Goal: Task Accomplishment & Management: Use online tool/utility

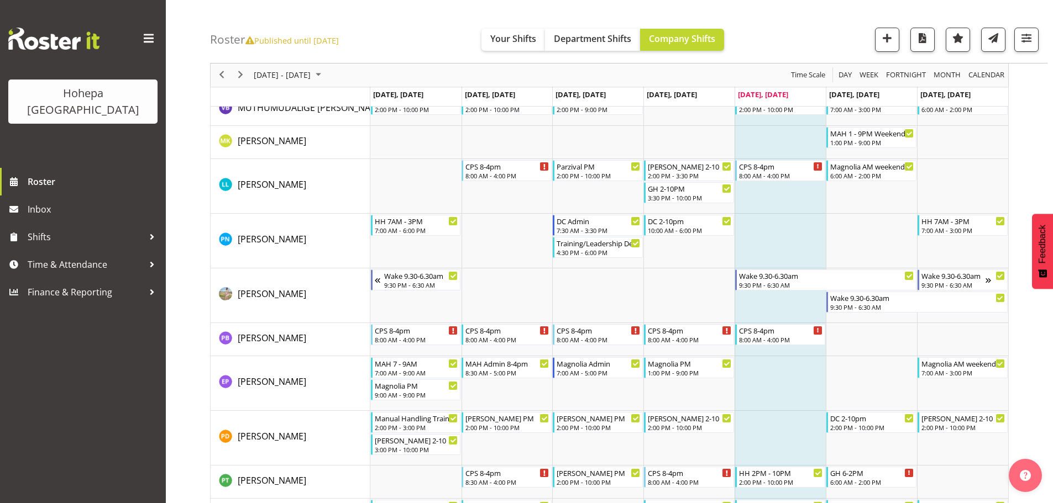
scroll to position [2652, 0]
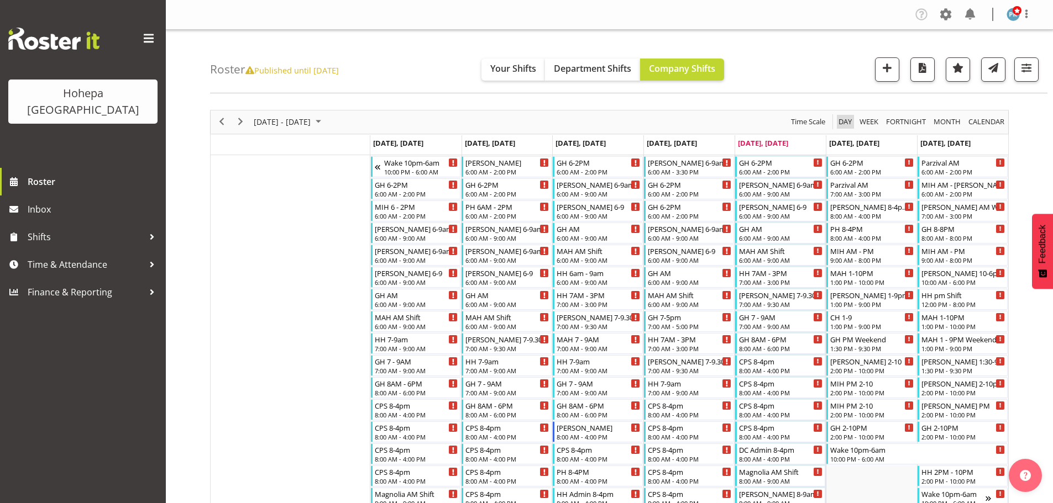
click at [845, 125] on span "Day" at bounding box center [844, 122] width 15 height 14
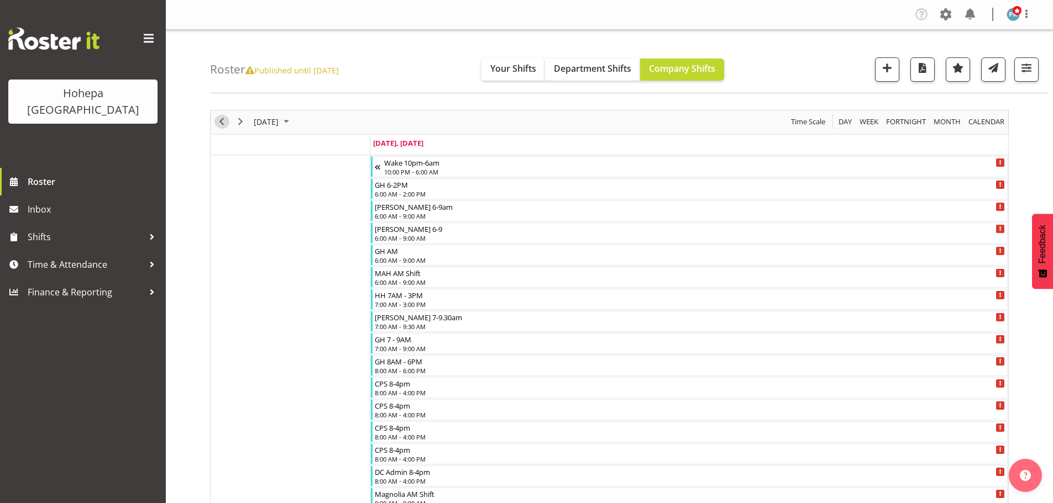
click at [224, 122] on span "Previous" at bounding box center [221, 122] width 13 height 14
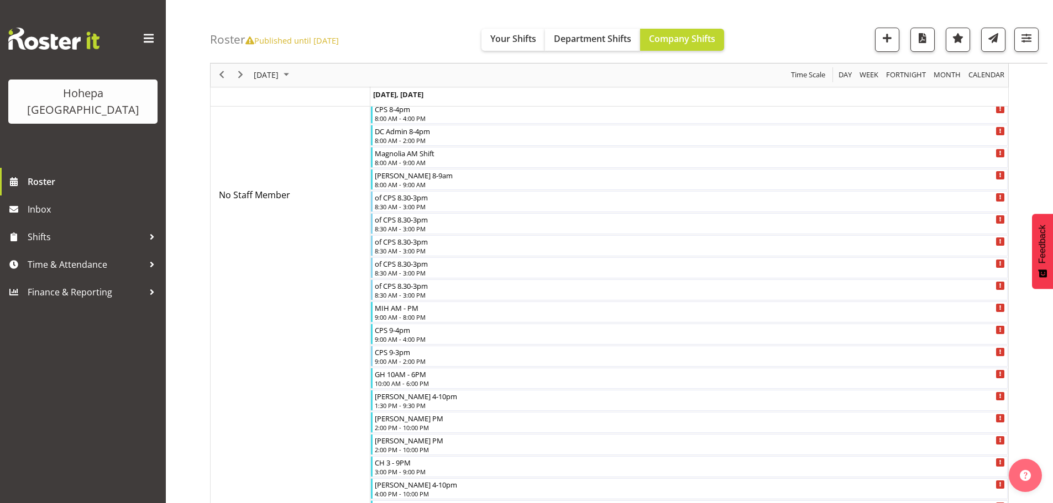
scroll to position [497, 0]
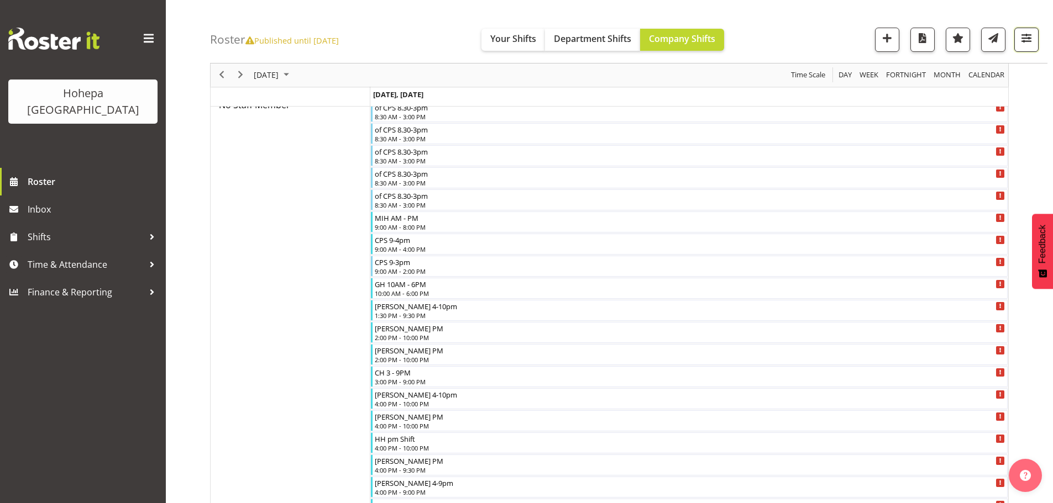
click at [1028, 40] on span "button" at bounding box center [1026, 38] width 14 height 14
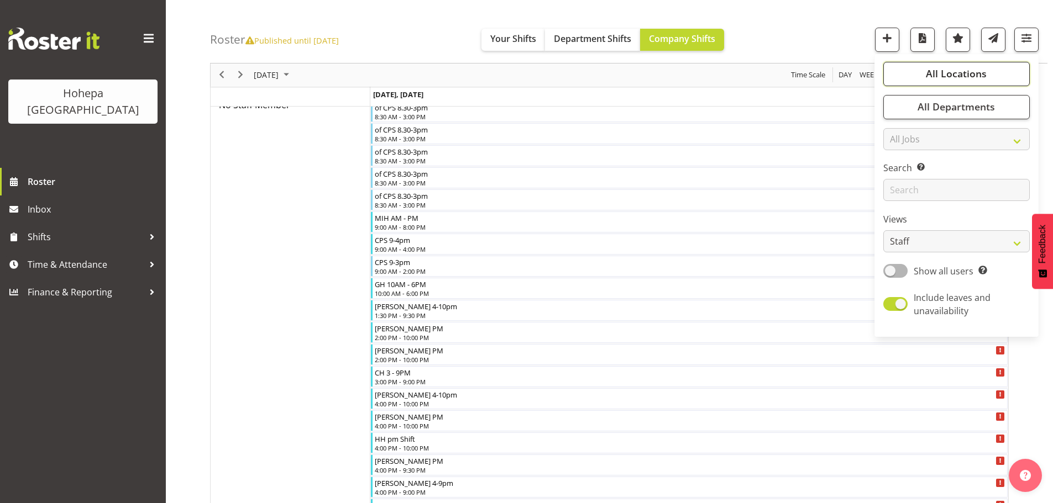
click at [966, 72] on span "All Locations" at bounding box center [955, 73] width 61 height 13
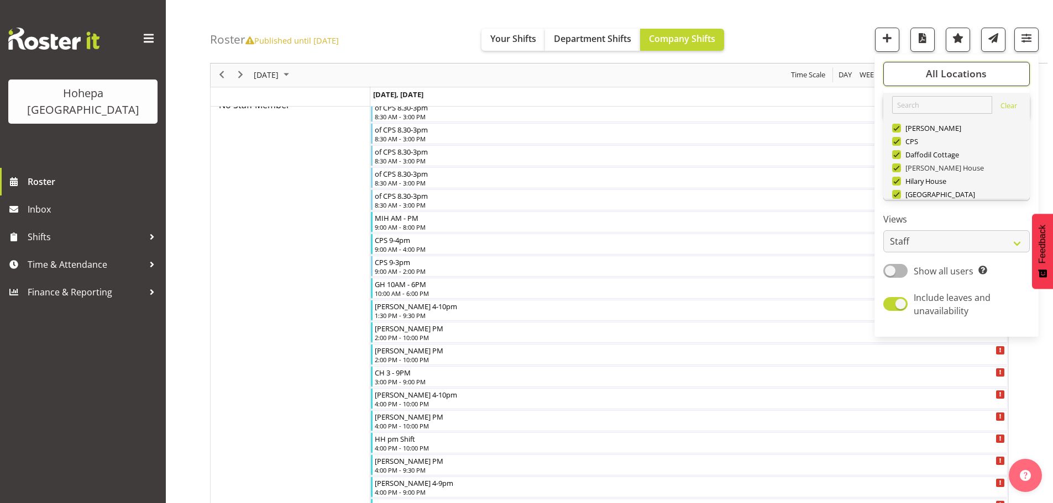
scroll to position [106, 0]
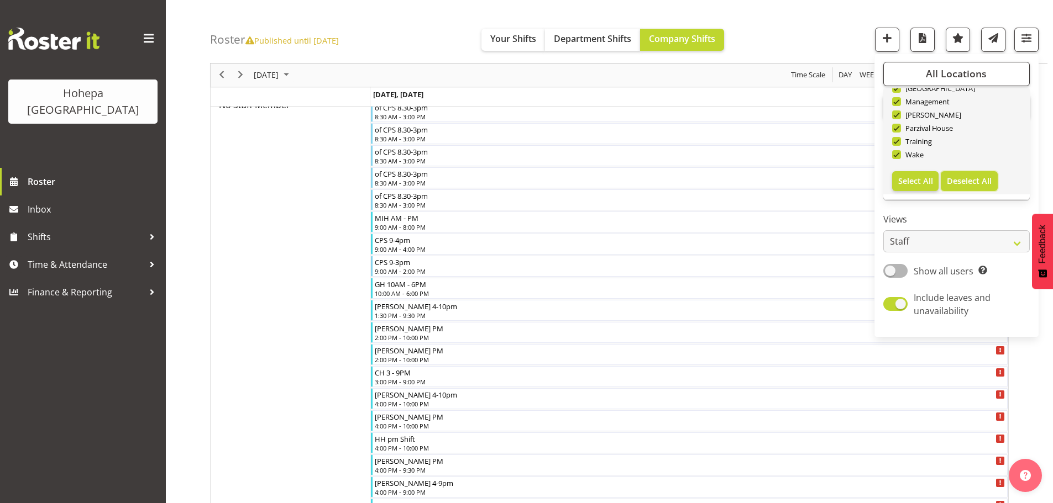
click at [959, 184] on span "Deselect All" at bounding box center [968, 181] width 45 height 10
checkbox input "false"
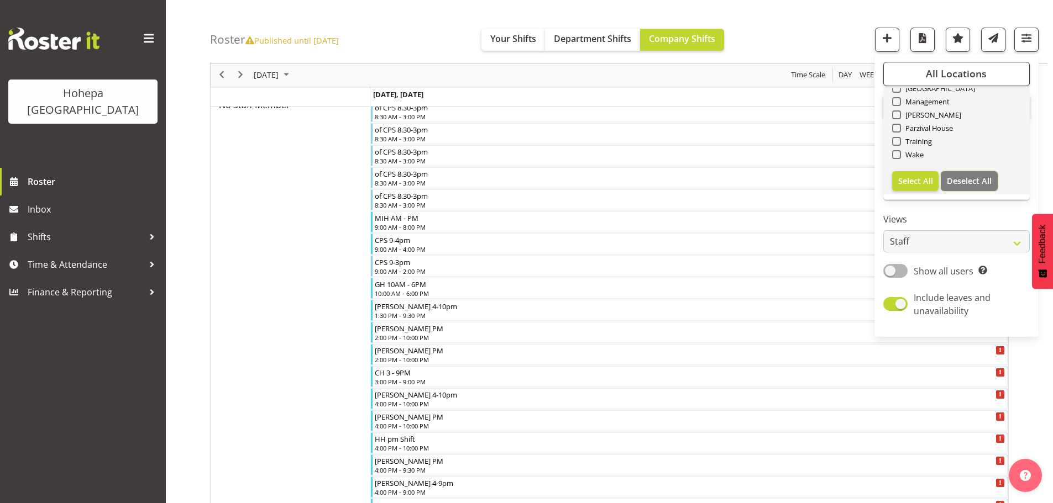
checkbox input "false"
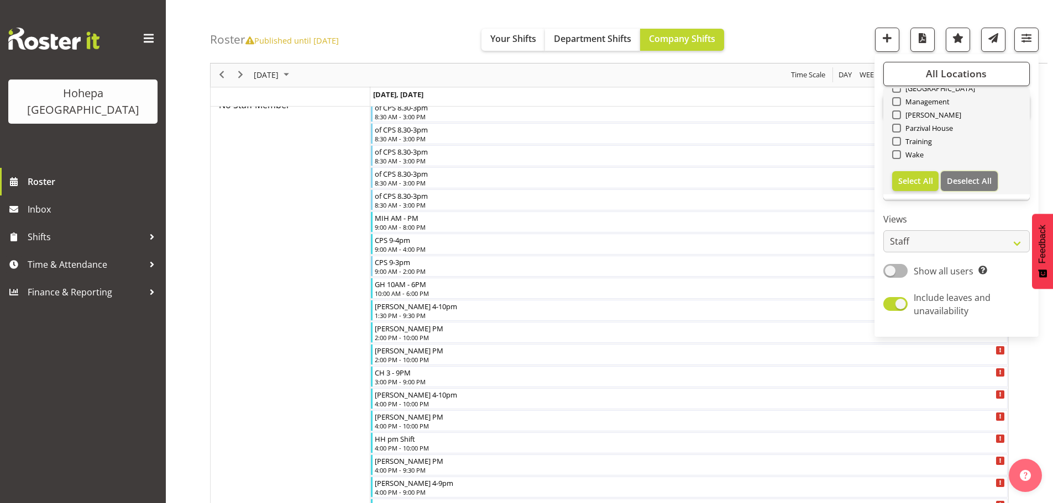
checkbox input "false"
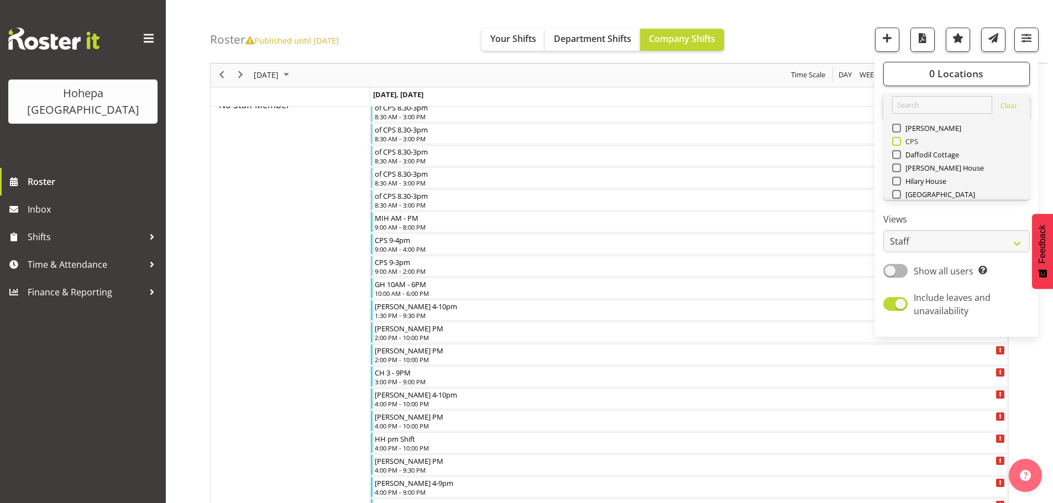
click at [898, 143] on span at bounding box center [896, 141] width 9 height 9
click at [898, 143] on input "CPS" at bounding box center [895, 141] width 7 height 7
checkbox input "true"
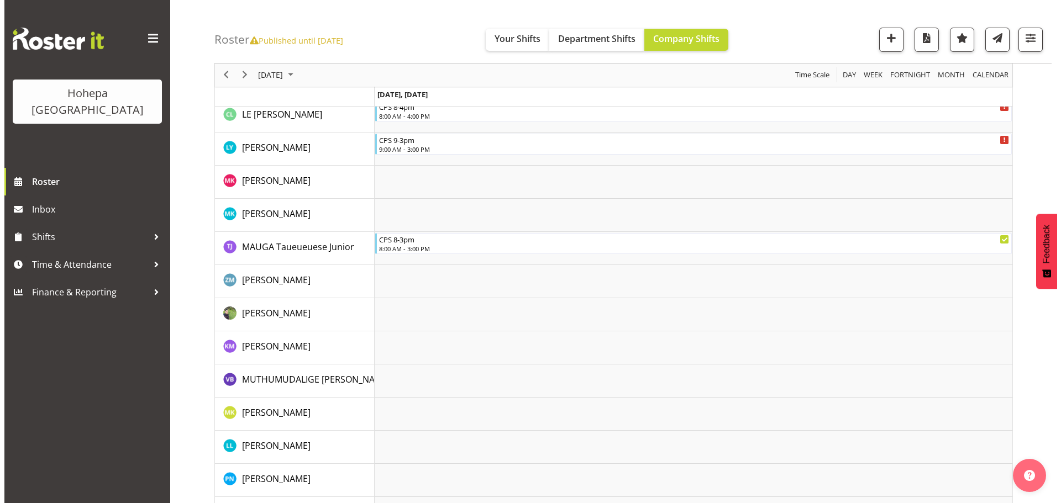
scroll to position [1657, 0]
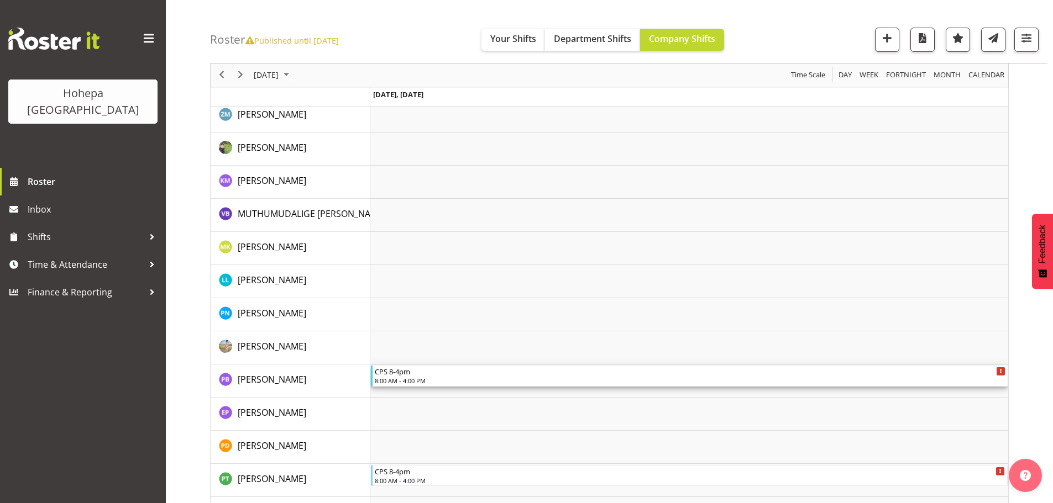
click at [403, 376] on div "CPS 8-4pm" at bounding box center [690, 371] width 630 height 11
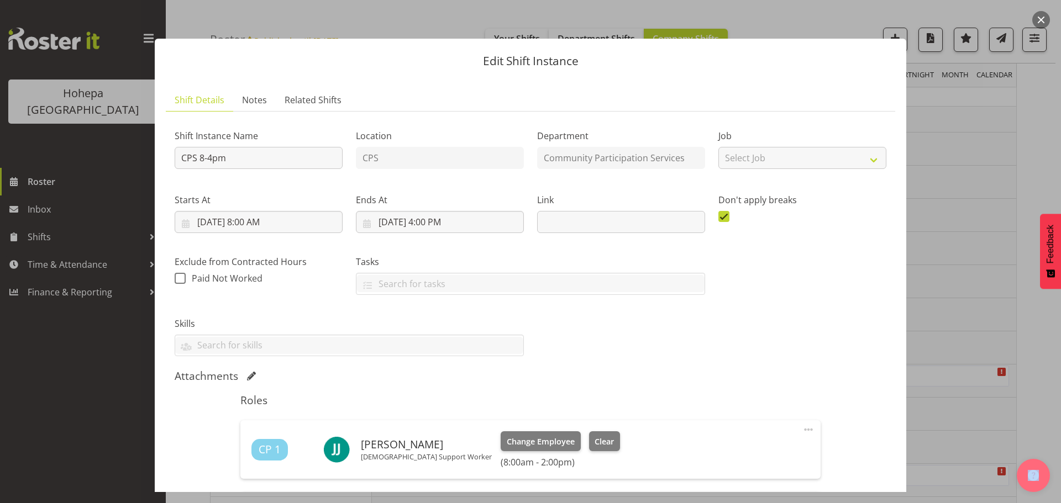
click at [802, 435] on span at bounding box center [808, 429] width 13 height 13
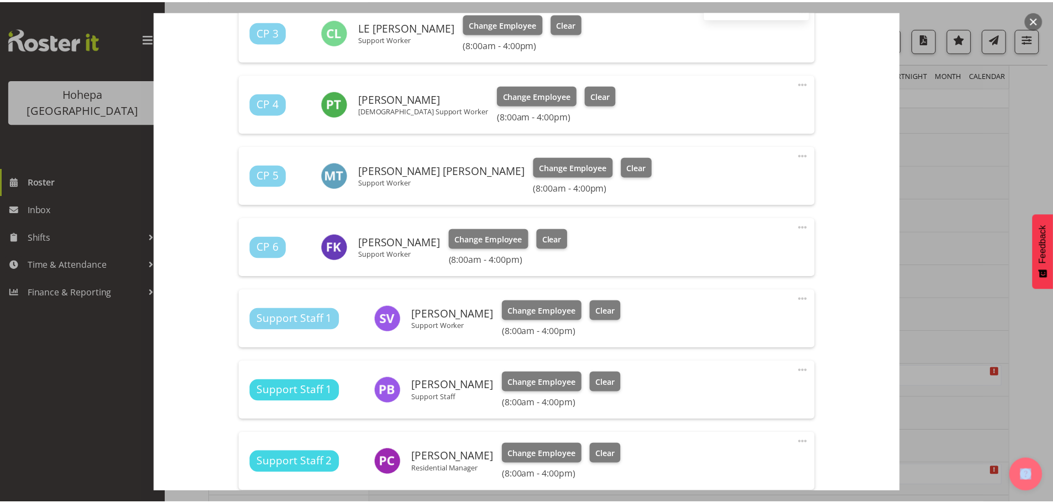
scroll to position [497, 0]
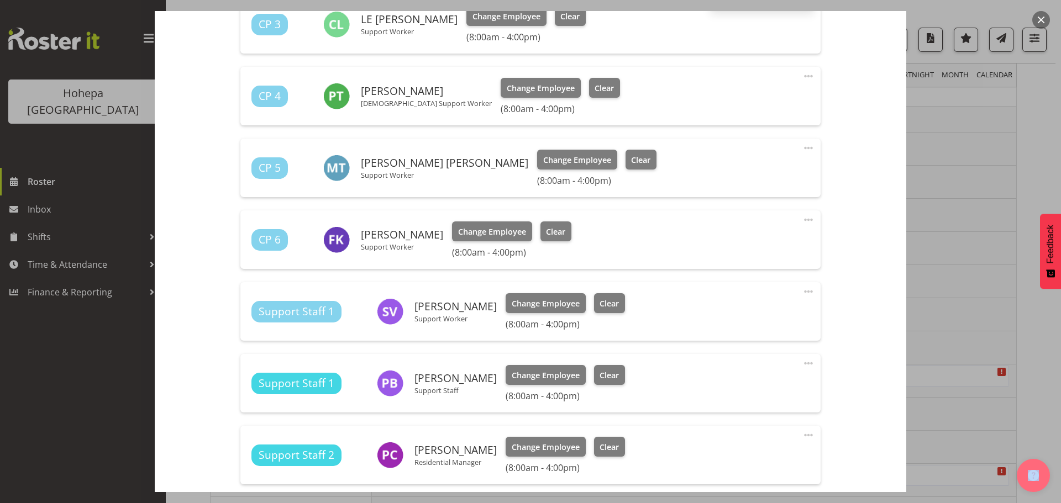
click at [802, 361] on span at bounding box center [808, 363] width 13 height 13
click at [714, 387] on link "Edit" at bounding box center [762, 388] width 106 height 20
select select "9"
select select "2025"
select select "8"
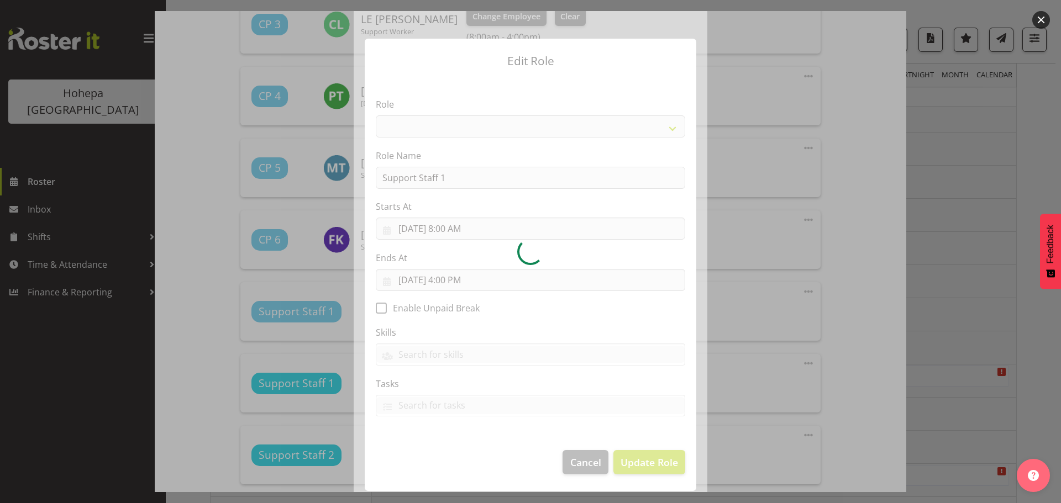
select select "1091"
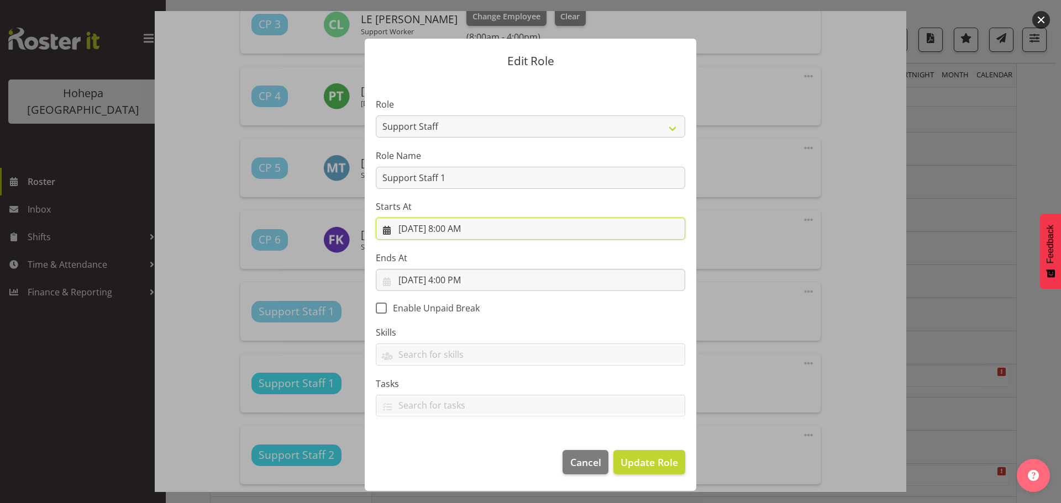
click at [448, 231] on input "[DATE] 8:00 AM" at bounding box center [530, 229] width 309 height 22
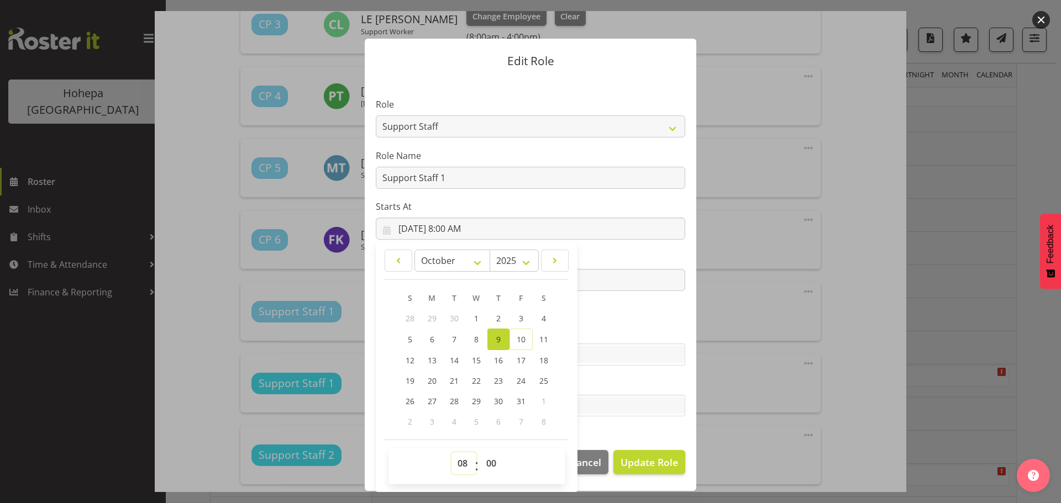
click at [461, 467] on select "00 01 02 03 04 05 06 07 08 09 10 11 12 13 14 15 16 17 18 19 20 21 22 23" at bounding box center [463, 463] width 25 height 22
select select "12"
click at [451, 452] on select "00 01 02 03 04 05 06 07 08 09 10 11 12 13 14 15 16 17 18 19 20 21 22 23" at bounding box center [463, 463] width 25 height 22
type input "[DATE] 12:00 PM"
click at [641, 309] on section "Role CP House Leader Support Staff Wake Role Name Support Staff 1 Starts At [DA…" at bounding box center [530, 258] width 331 height 361
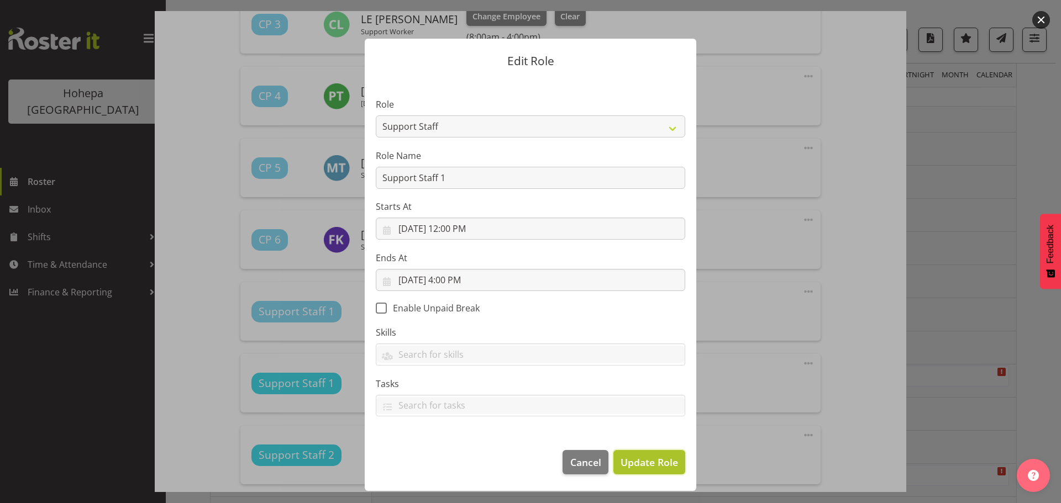
click at [661, 466] on span "Update Role" at bounding box center [648, 462] width 57 height 14
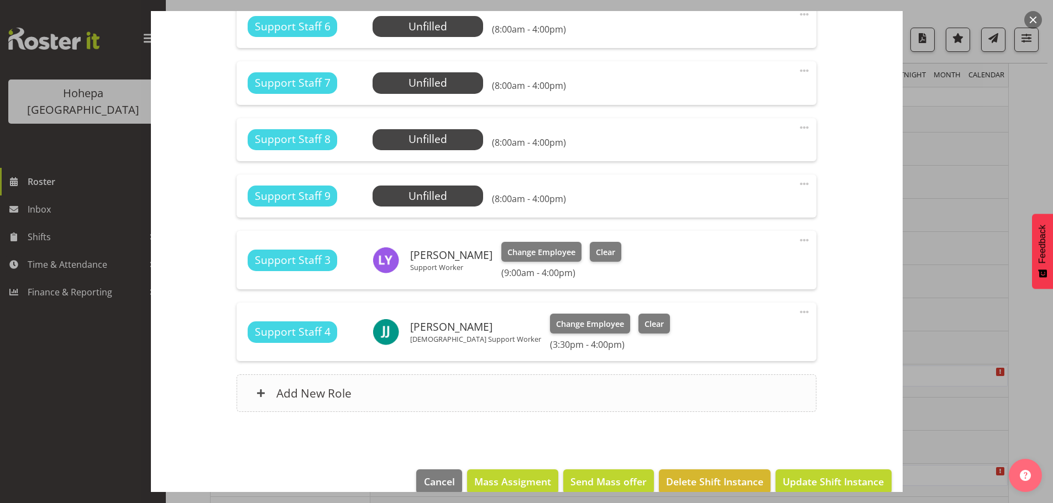
scroll to position [1065, 0]
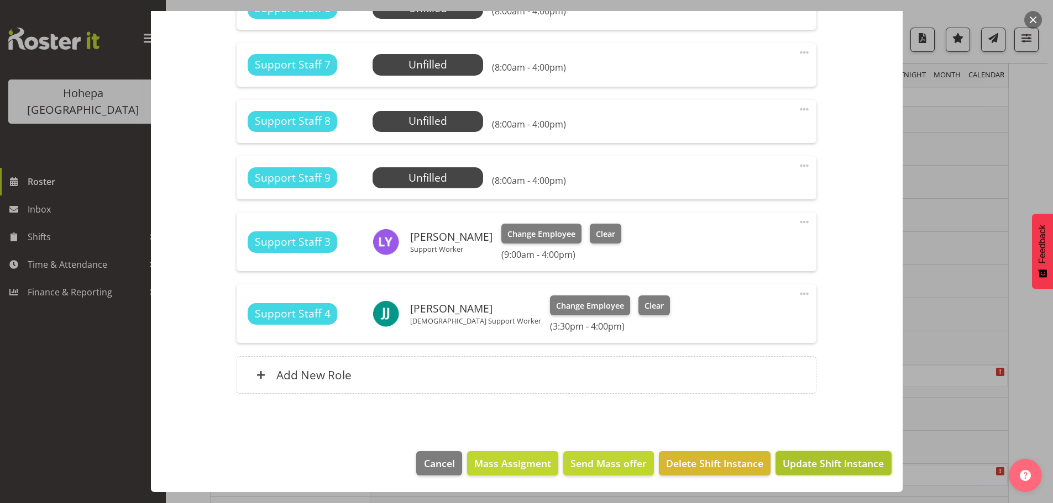
click at [783, 460] on span "Update Shift Instance" at bounding box center [832, 463] width 101 height 14
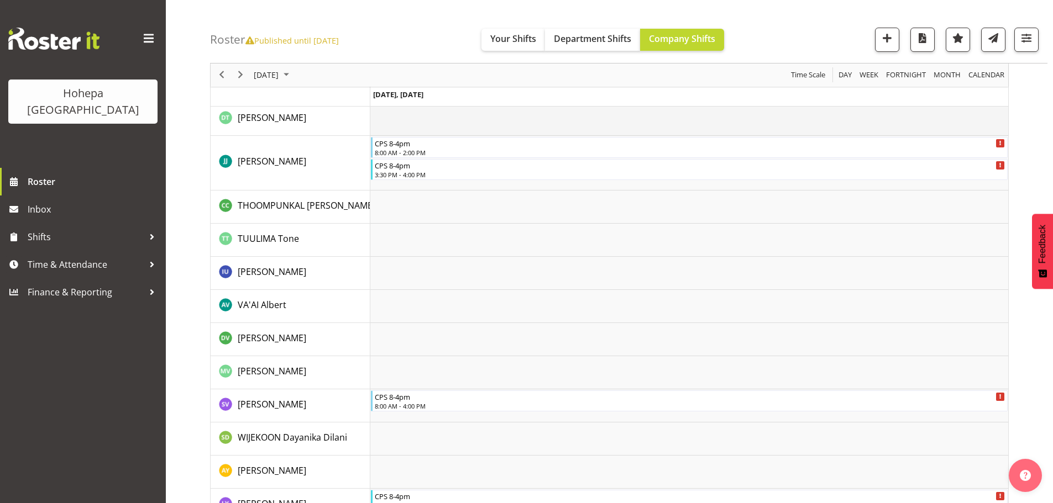
scroll to position [2643, 0]
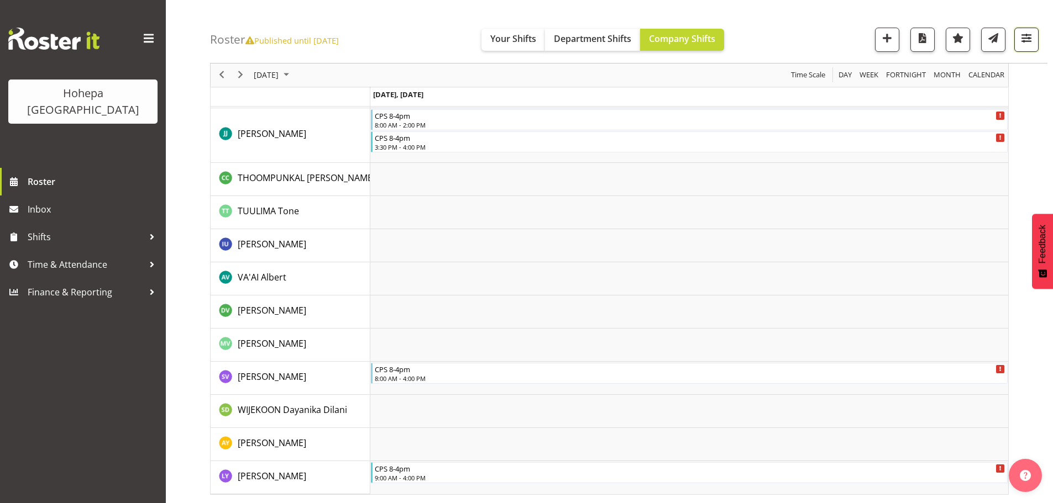
click at [1029, 39] on span "button" at bounding box center [1026, 38] width 14 height 14
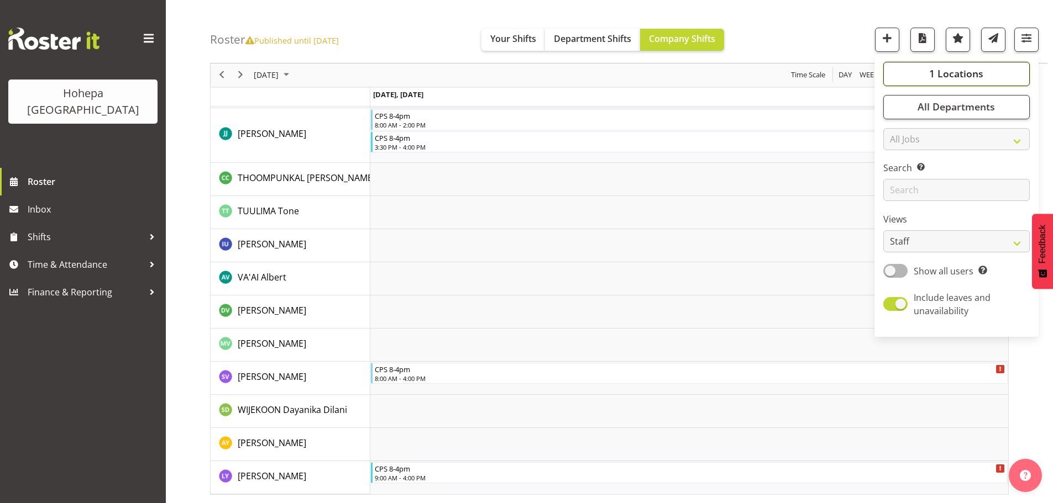
click at [964, 72] on span "1 Locations" at bounding box center [956, 73] width 54 height 13
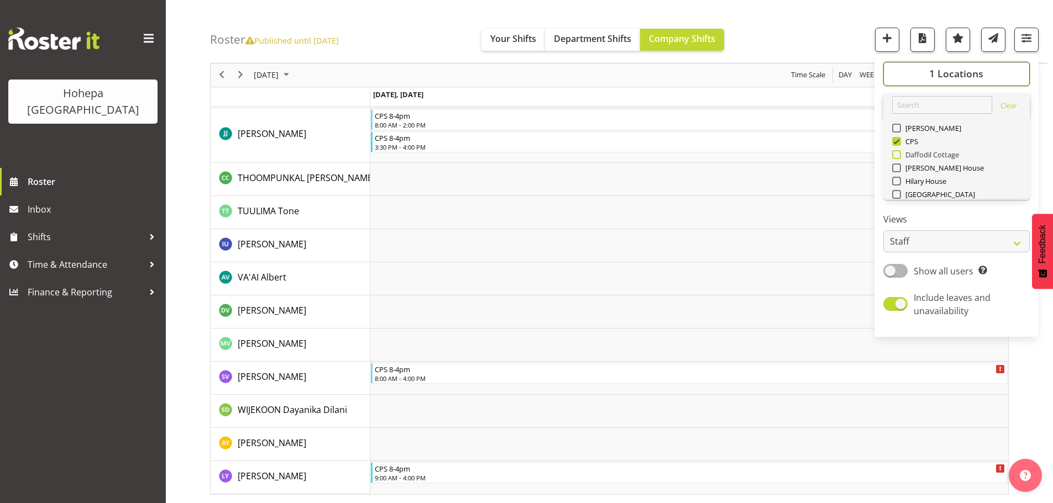
scroll to position [106, 0]
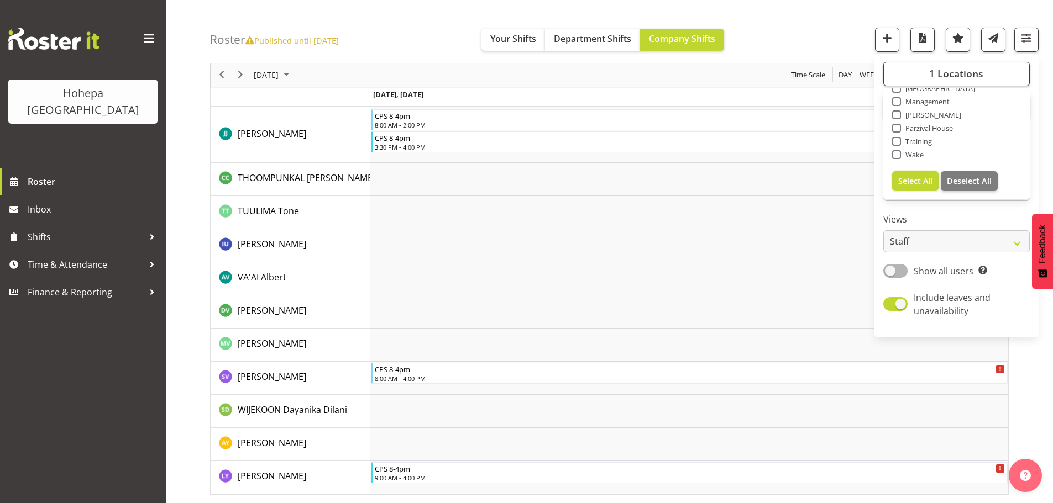
drag, startPoint x: 917, startPoint y: 181, endPoint x: 729, endPoint y: 197, distance: 189.1
click at [917, 180] on span "Select All" at bounding box center [915, 181] width 35 height 10
checkbox input "true"
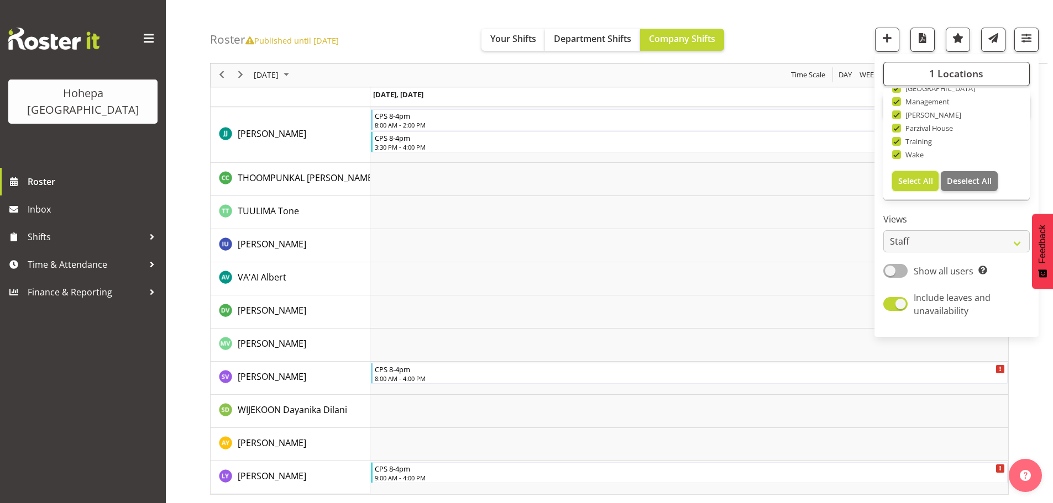
checkbox input "true"
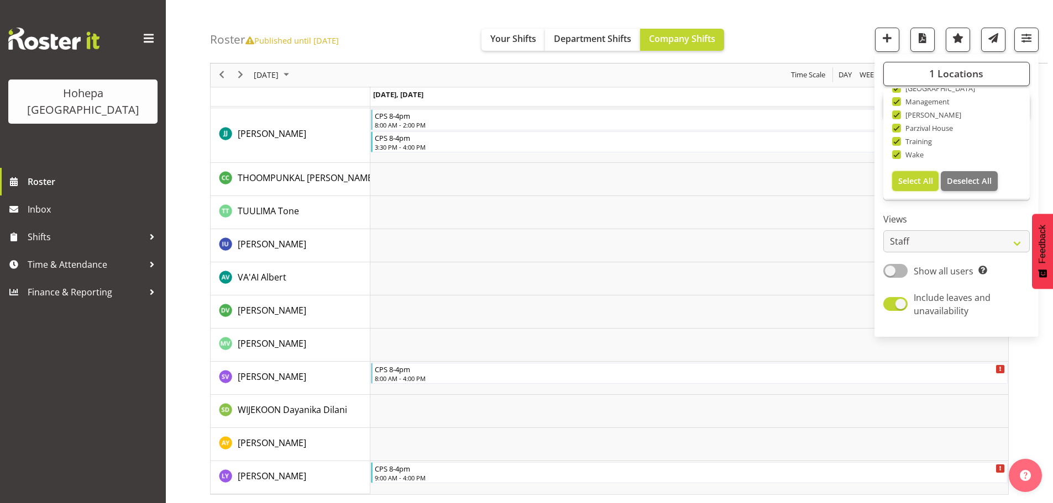
checkbox input "true"
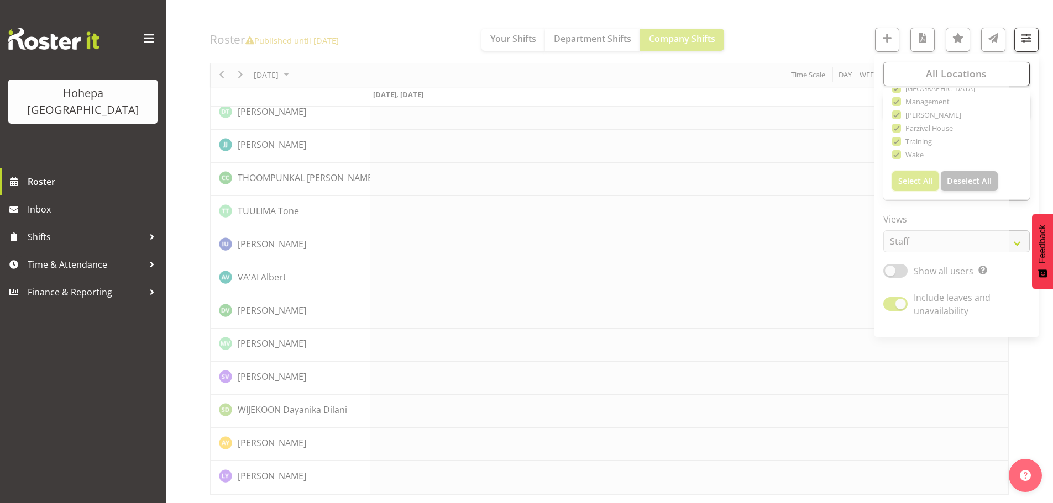
scroll to position [2379, 0]
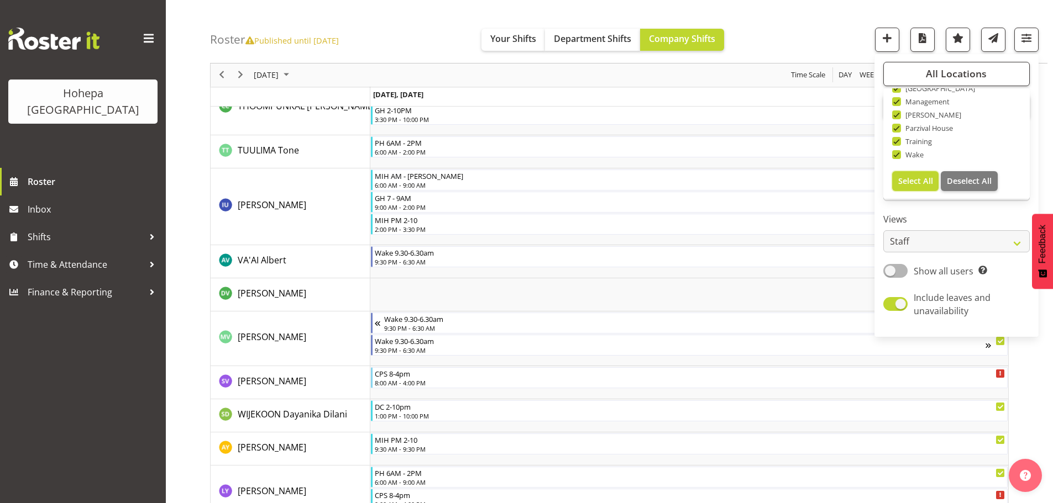
scroll to position [3543, 0]
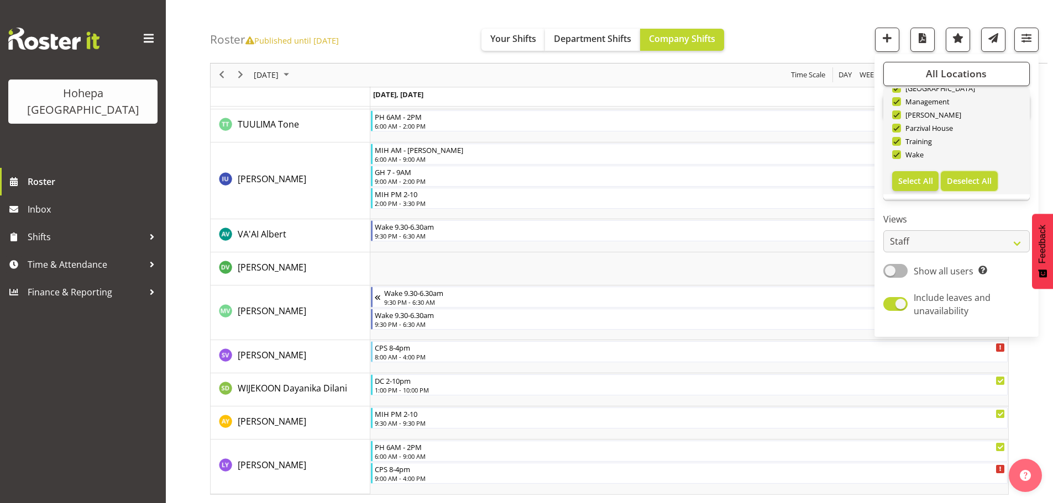
click at [961, 178] on span "Deselect All" at bounding box center [968, 181] width 45 height 10
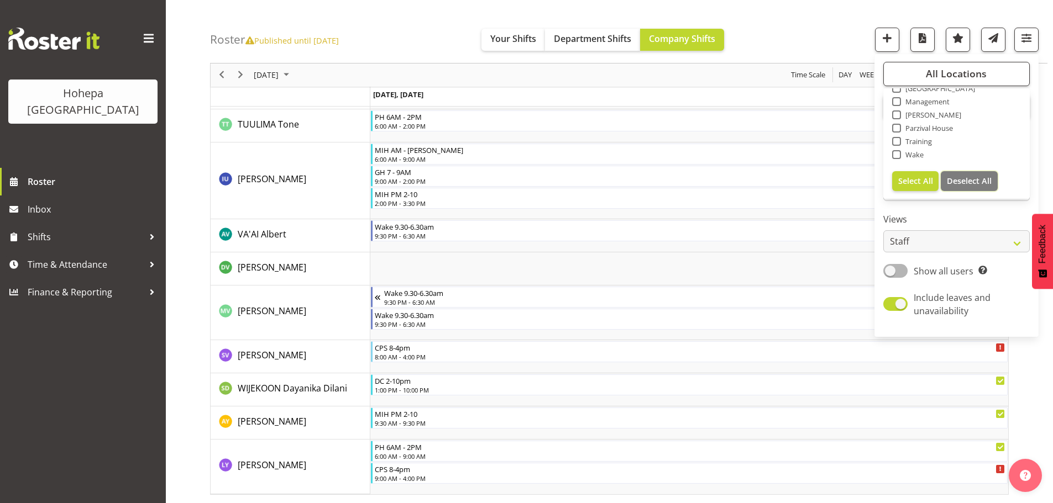
checkbox input "false"
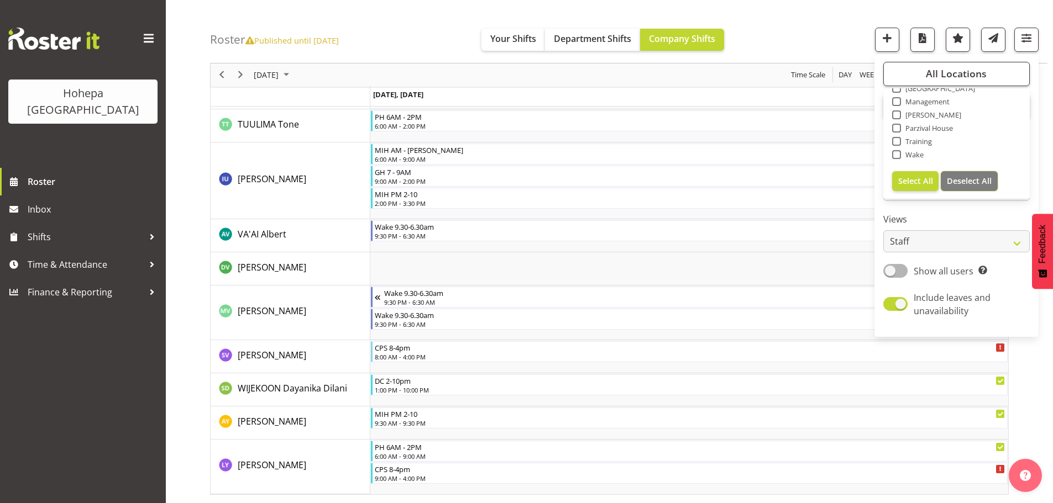
checkbox input "false"
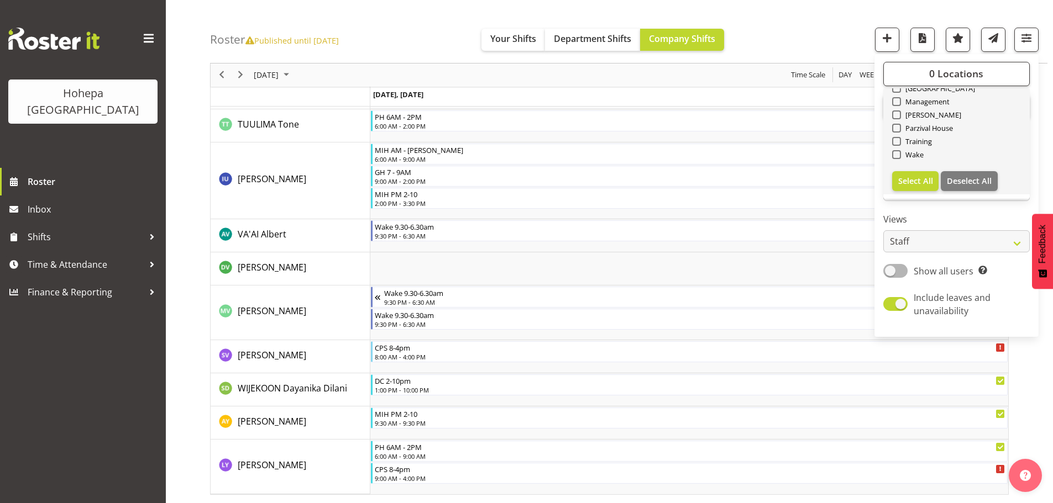
click at [898, 159] on div "Wake" at bounding box center [956, 155] width 129 height 13
click at [896, 155] on span at bounding box center [896, 154] width 9 height 9
click at [896, 155] on input "Wake" at bounding box center [895, 154] width 7 height 7
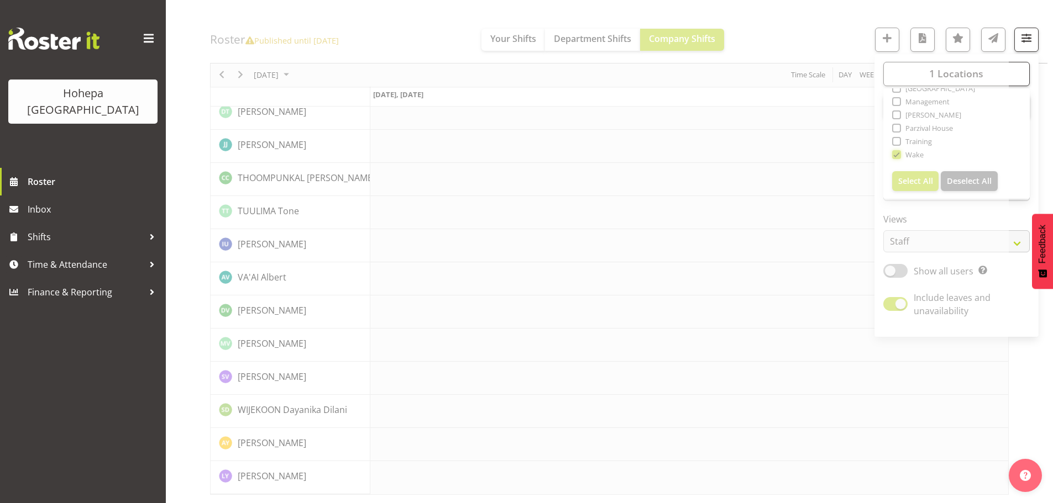
scroll to position [2379, 0]
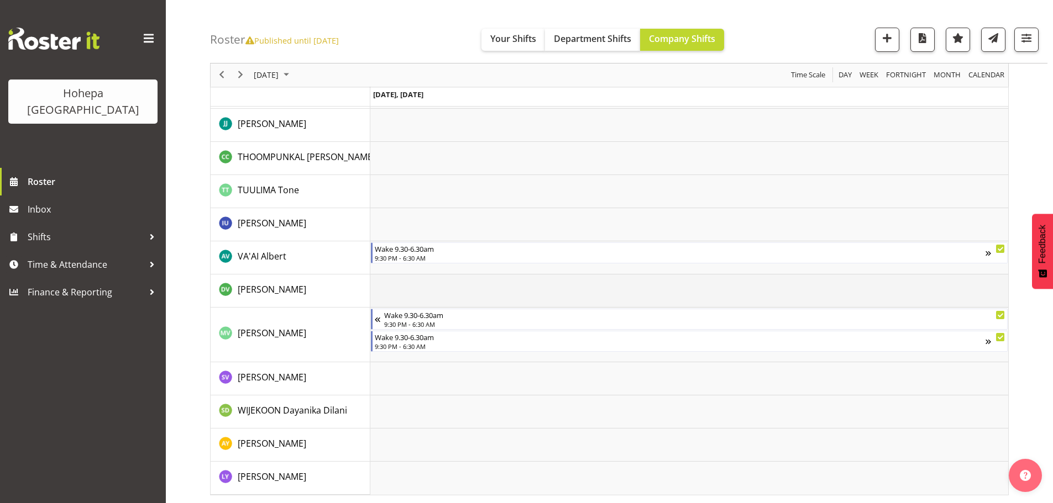
scroll to position [2487, 0]
click at [1022, 41] on span "button" at bounding box center [1026, 38] width 14 height 14
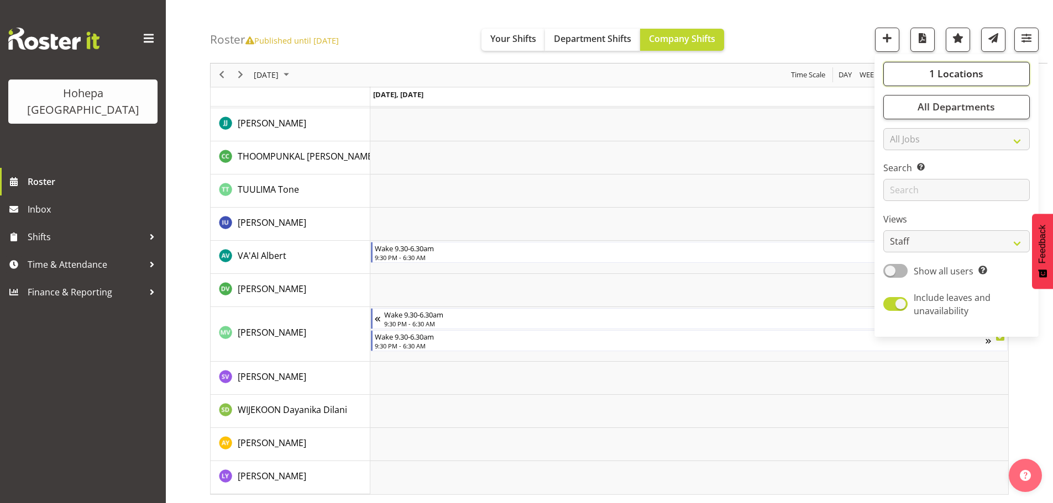
click at [963, 73] on span "1 Locations" at bounding box center [956, 73] width 54 height 13
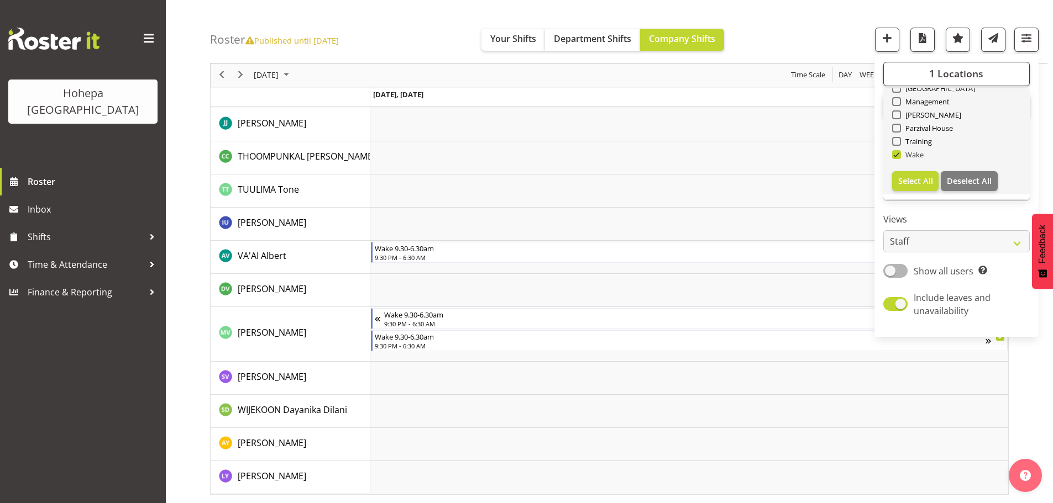
click at [896, 154] on span at bounding box center [896, 154] width 9 height 9
click at [896, 154] on input "Wake" at bounding box center [895, 154] width 7 height 7
checkbox input "false"
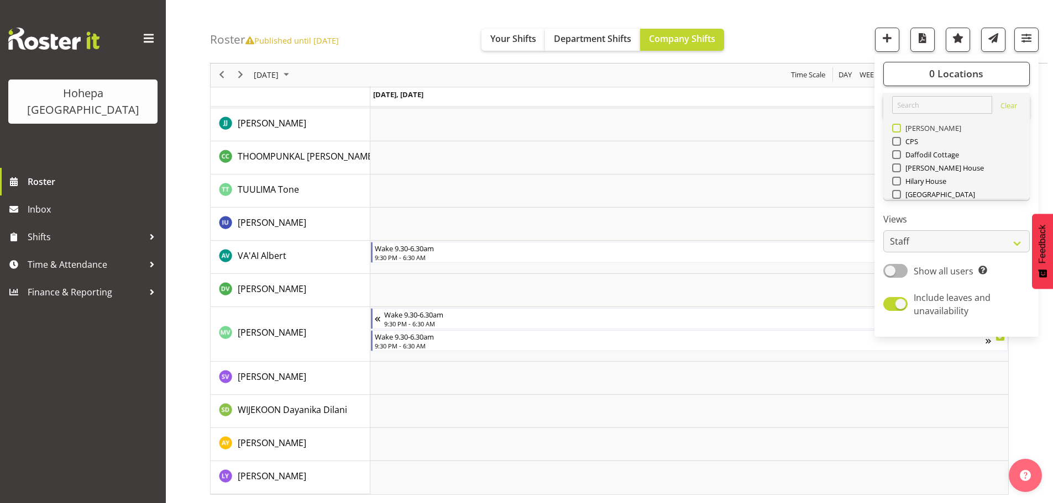
click at [898, 130] on span at bounding box center [896, 128] width 9 height 9
click at [898, 130] on input "[PERSON_NAME]" at bounding box center [895, 128] width 7 height 7
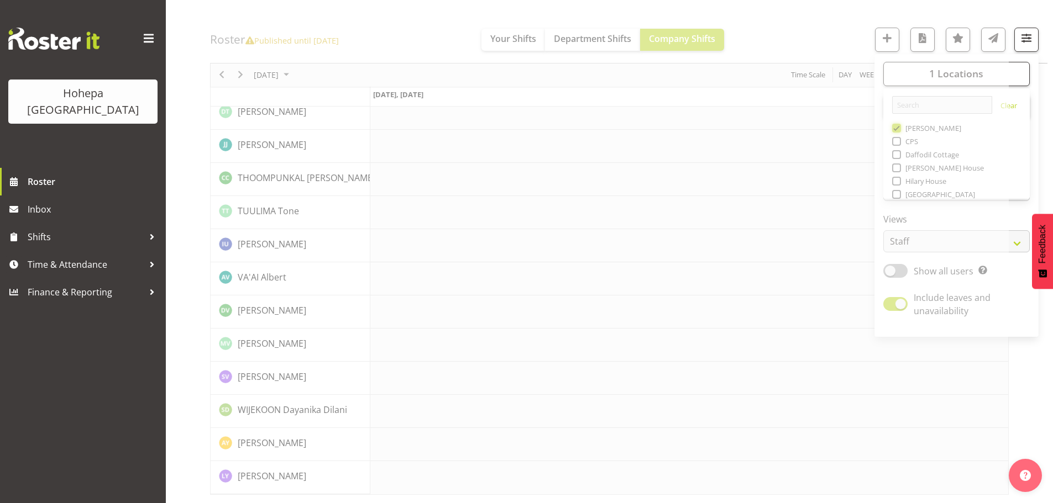
scroll to position [2379, 0]
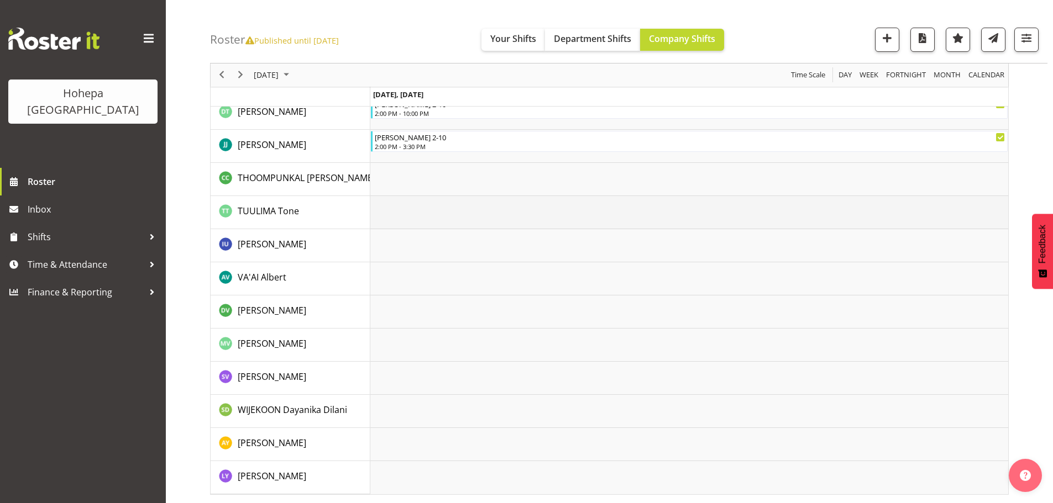
scroll to position [1925, 0]
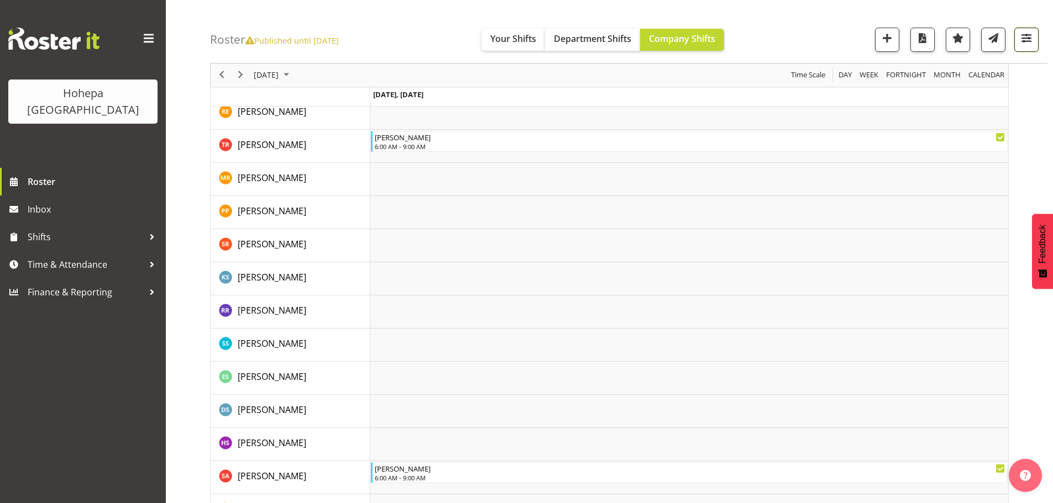
click at [1024, 39] on span "button" at bounding box center [1026, 38] width 14 height 14
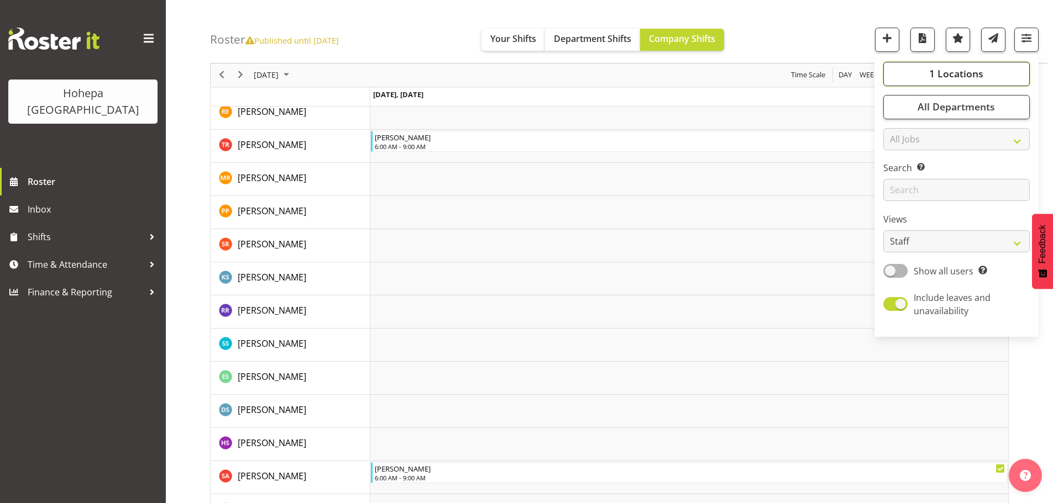
click at [946, 75] on span "1 Locations" at bounding box center [956, 73] width 54 height 13
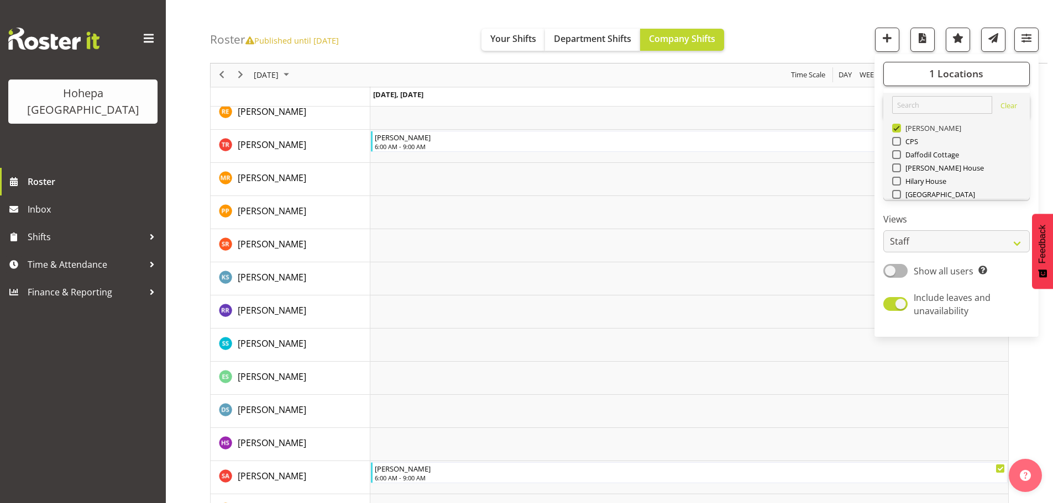
click at [899, 129] on span at bounding box center [896, 128] width 9 height 9
click at [899, 129] on input "[PERSON_NAME]" at bounding box center [895, 128] width 7 height 7
checkbox input "false"
click at [898, 196] on span at bounding box center [896, 194] width 9 height 9
click at [898, 196] on input "[GEOGRAPHIC_DATA]" at bounding box center [895, 194] width 7 height 7
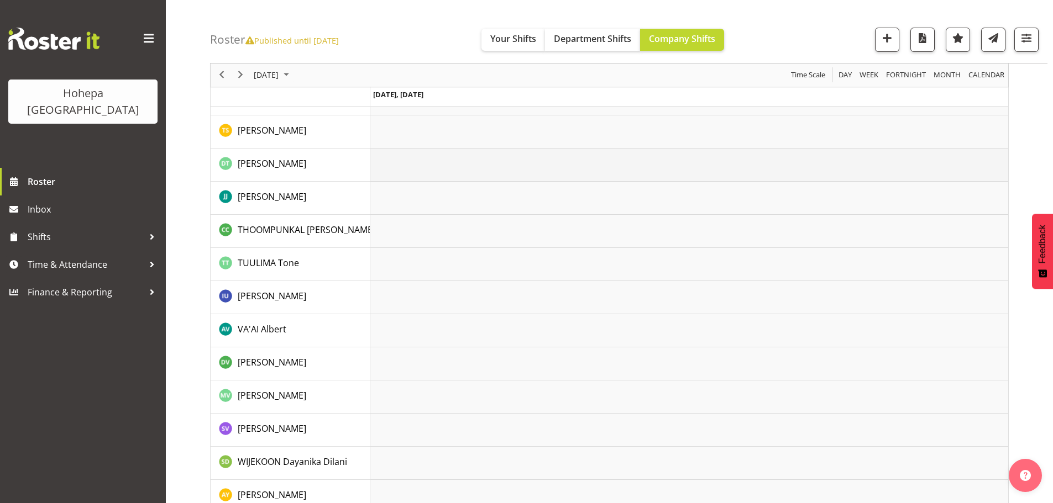
scroll to position [2401, 0]
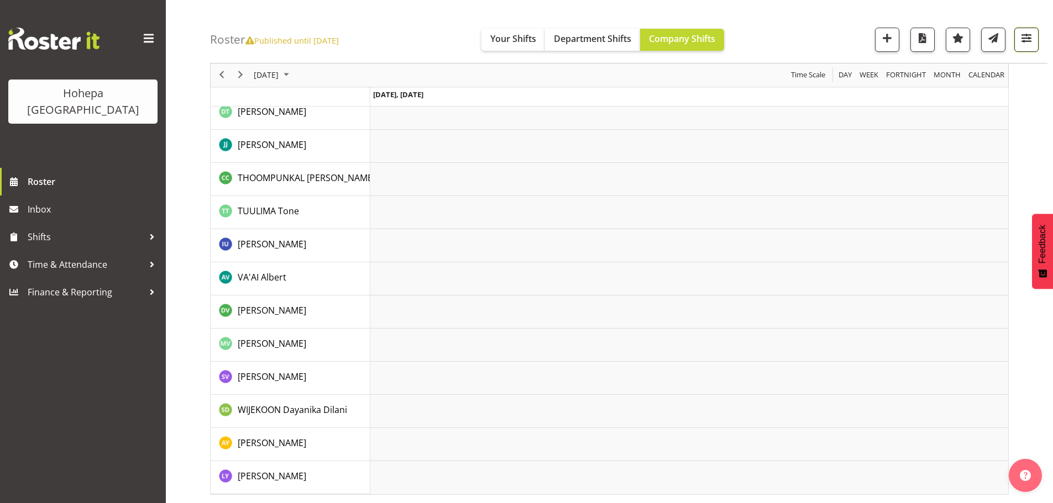
click at [1022, 41] on span "button" at bounding box center [1026, 38] width 14 height 14
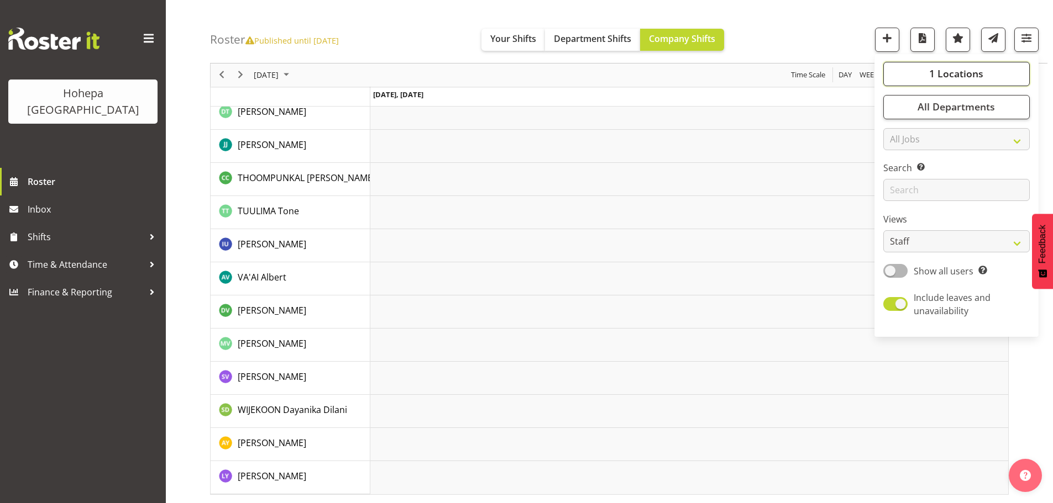
click at [943, 66] on button "1 Locations" at bounding box center [956, 74] width 146 height 24
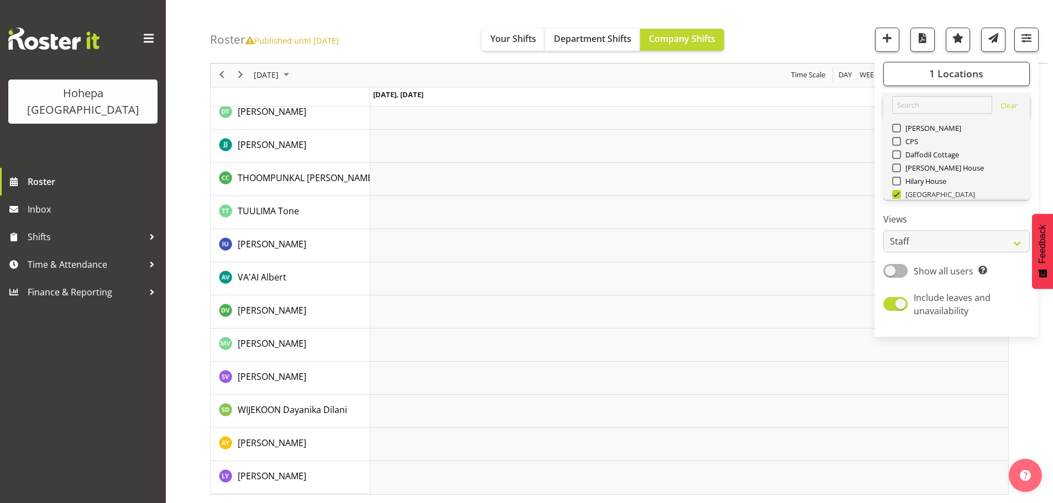
click at [896, 192] on span at bounding box center [896, 194] width 9 height 9
click at [896, 192] on input "[GEOGRAPHIC_DATA]" at bounding box center [895, 194] width 7 height 7
checkbox input "false"
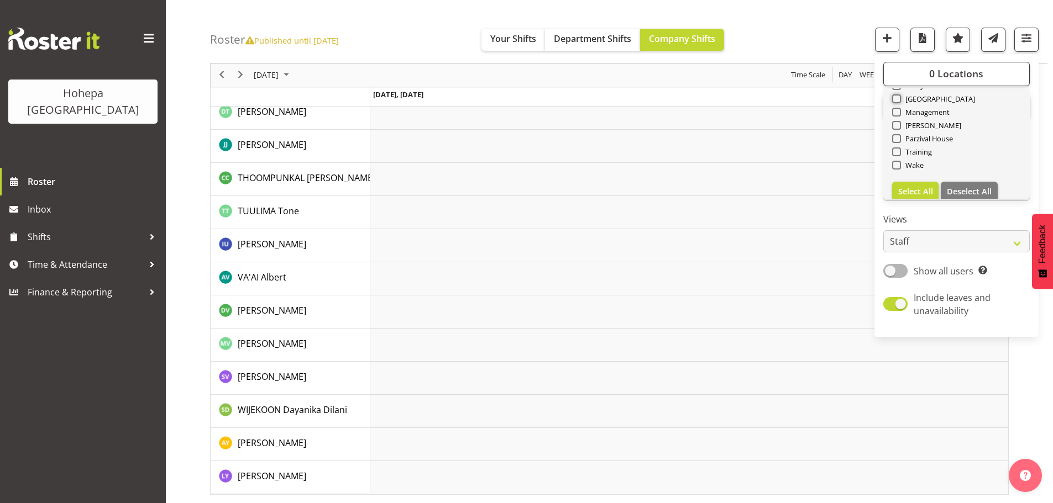
scroll to position [106, 0]
click at [897, 117] on span at bounding box center [896, 114] width 9 height 9
click at [897, 117] on input "[PERSON_NAME]" at bounding box center [895, 115] width 7 height 7
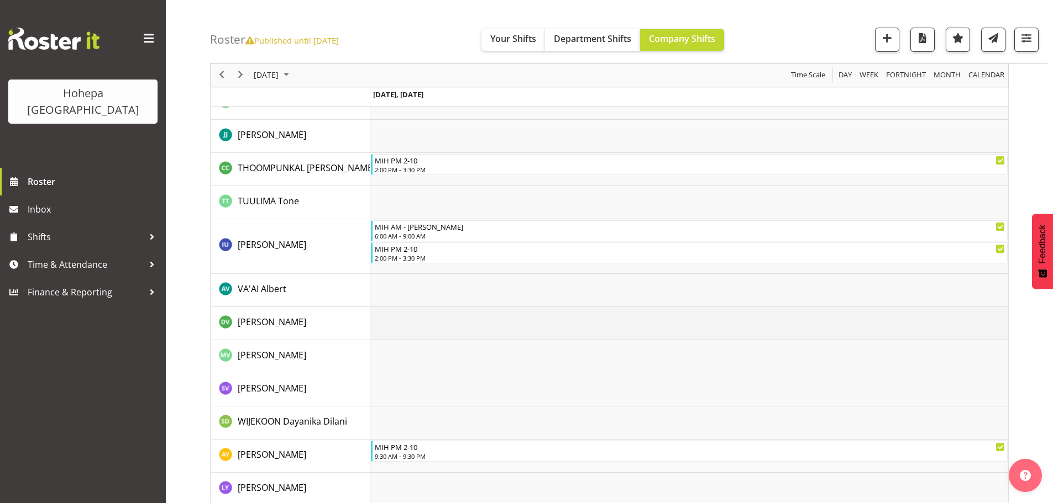
scroll to position [2290, 0]
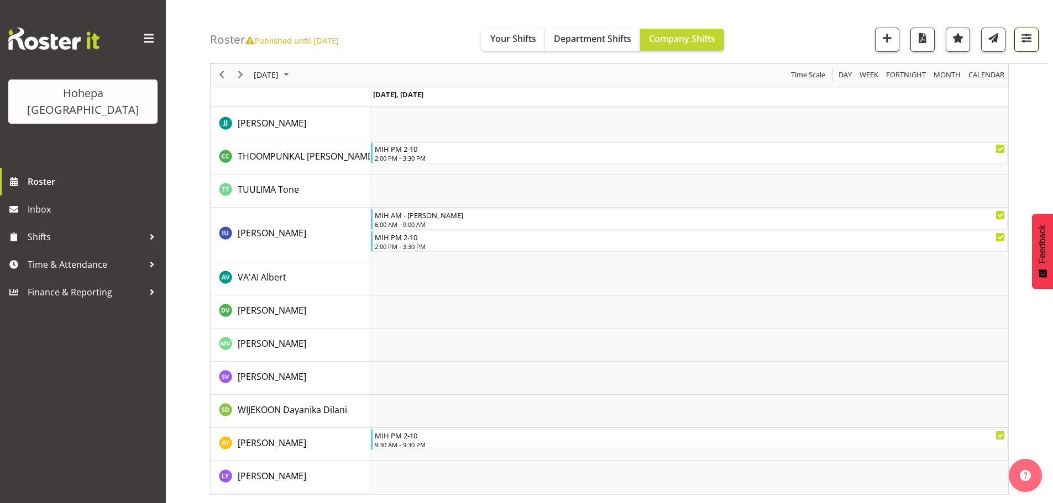
click at [1024, 41] on span "button" at bounding box center [1026, 38] width 14 height 14
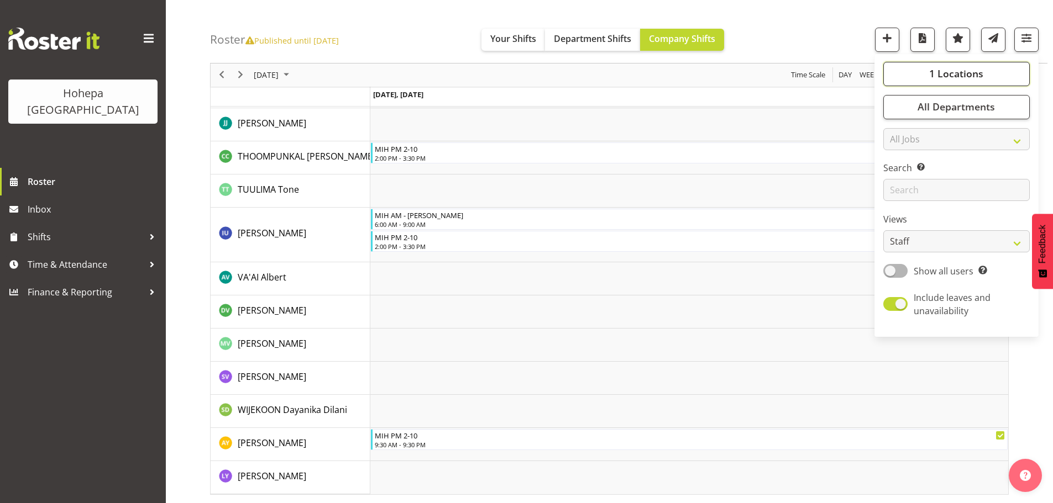
click at [979, 77] on span "1 Locations" at bounding box center [956, 73] width 54 height 13
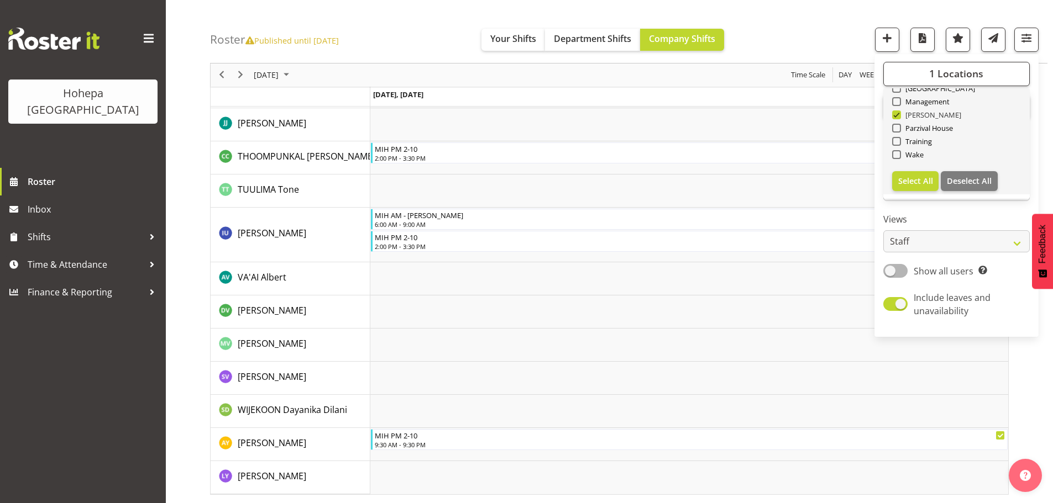
click at [898, 115] on span at bounding box center [896, 114] width 9 height 9
click at [898, 115] on input "[PERSON_NAME]" at bounding box center [895, 115] width 7 height 7
checkbox input "false"
click at [896, 127] on span at bounding box center [896, 128] width 9 height 9
click at [896, 127] on input "Parzival House" at bounding box center [895, 128] width 7 height 7
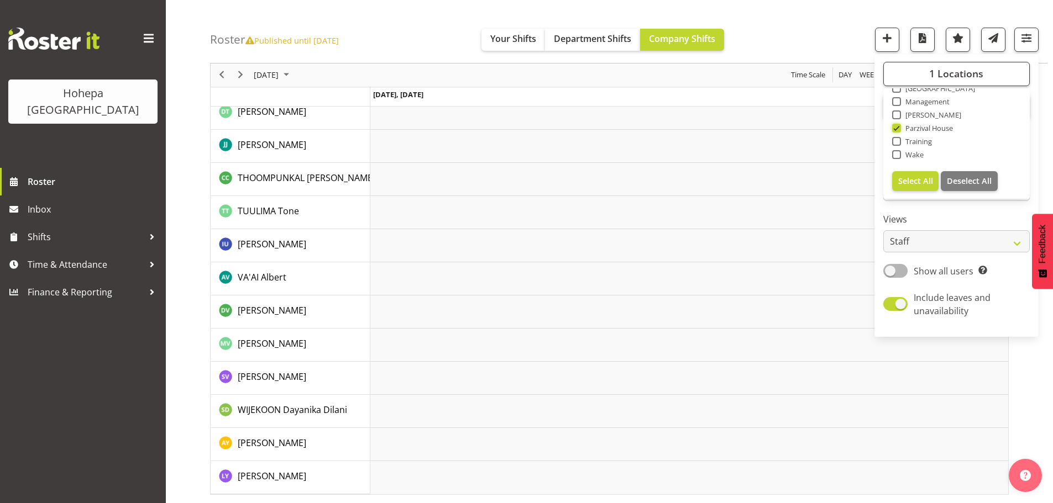
scroll to position [2180, 0]
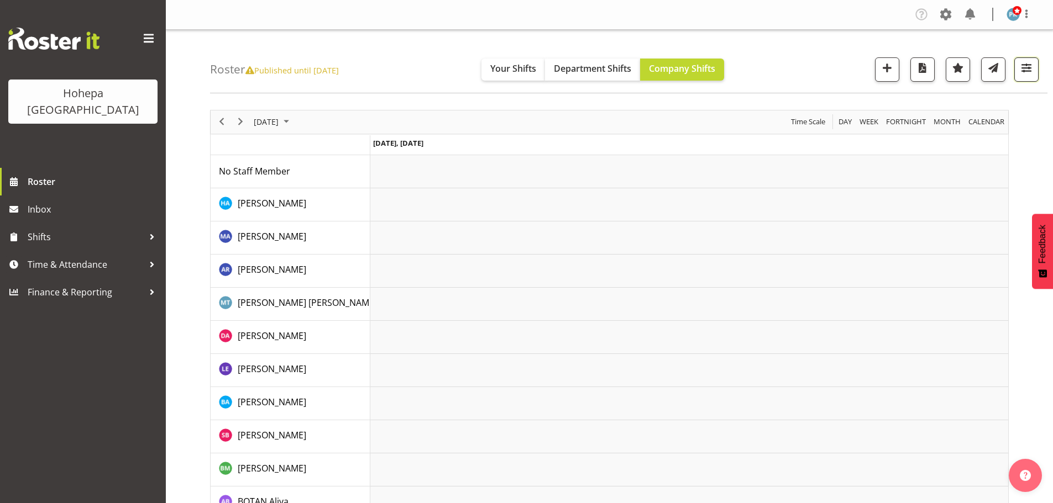
click at [1025, 70] on span "button" at bounding box center [1026, 68] width 14 height 14
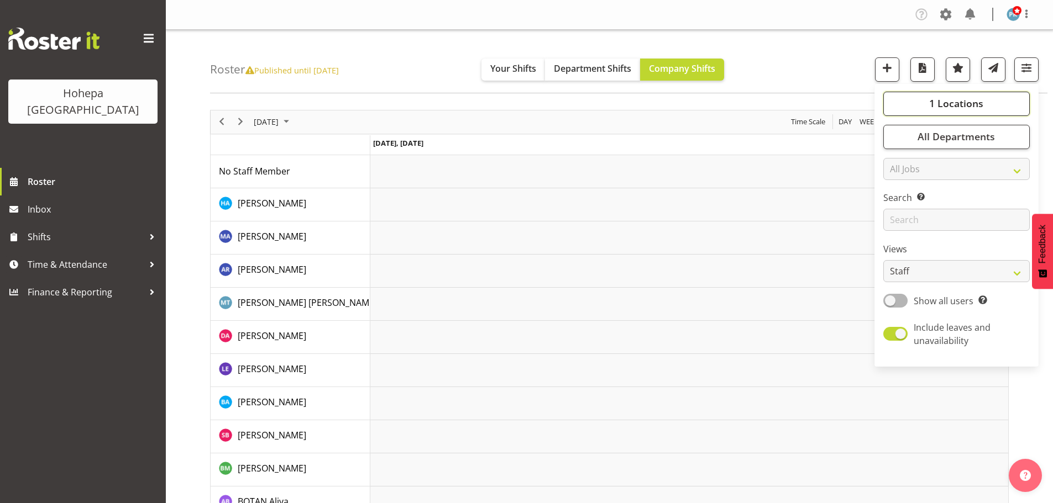
click at [956, 106] on span "1 Locations" at bounding box center [956, 103] width 54 height 13
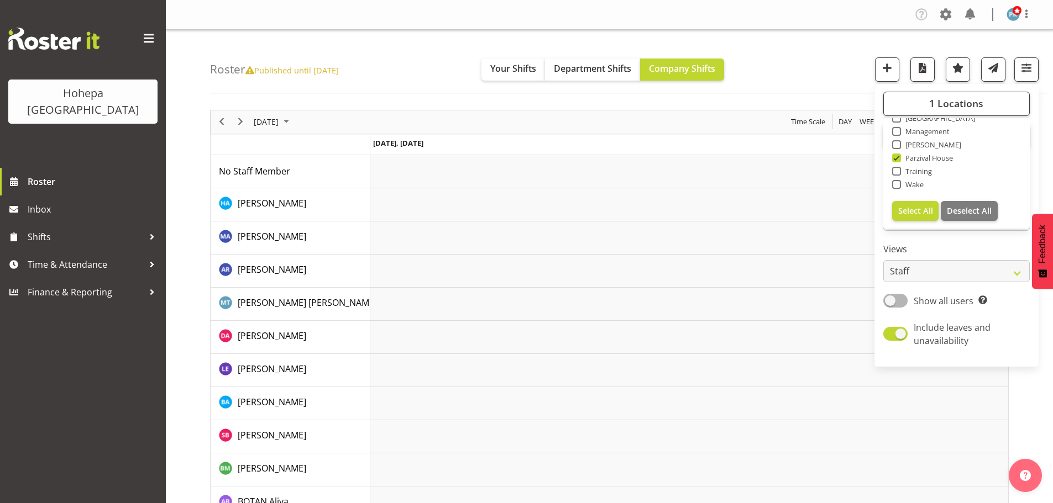
drag, startPoint x: 896, startPoint y: 160, endPoint x: 925, endPoint y: 151, distance: 30.6
click at [896, 160] on span at bounding box center [896, 158] width 9 height 9
click at [896, 160] on input "Parzival House" at bounding box center [895, 157] width 7 height 7
checkbox input "false"
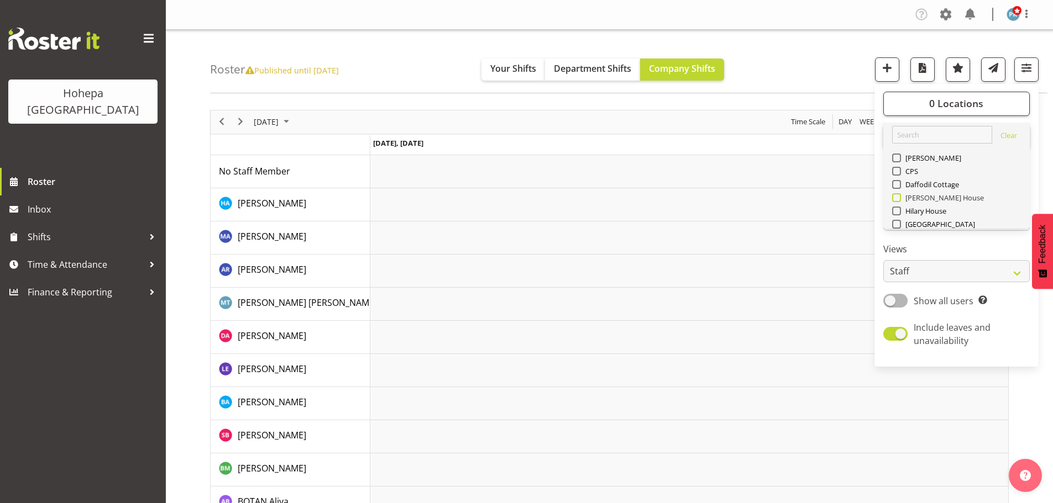
click at [897, 199] on span at bounding box center [896, 197] width 9 height 9
click at [897, 199] on input "[PERSON_NAME] House" at bounding box center [895, 197] width 7 height 7
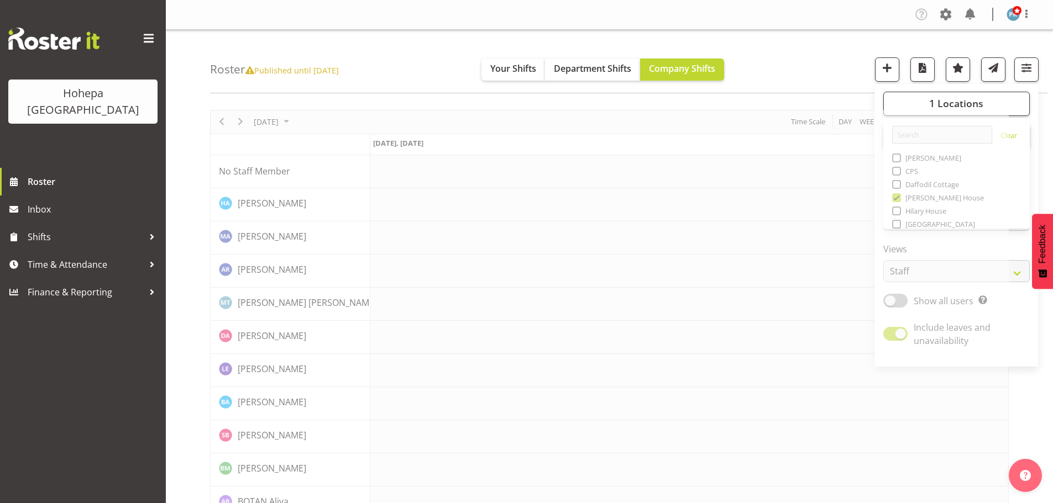
click at [774, 55] on div "Roster Published until [DATE] Your Shifts Department Shifts Company Shifts 1 Lo…" at bounding box center [628, 62] width 837 height 64
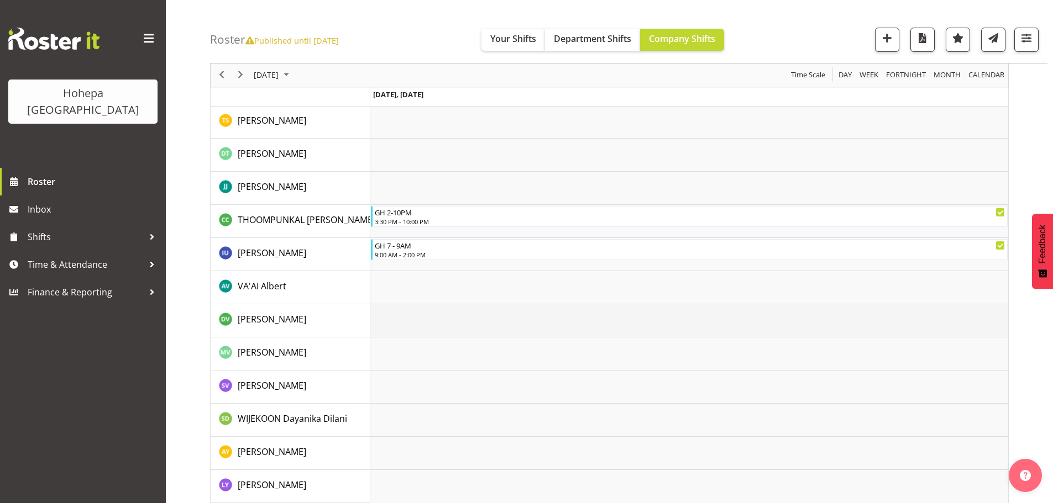
scroll to position [2345, 0]
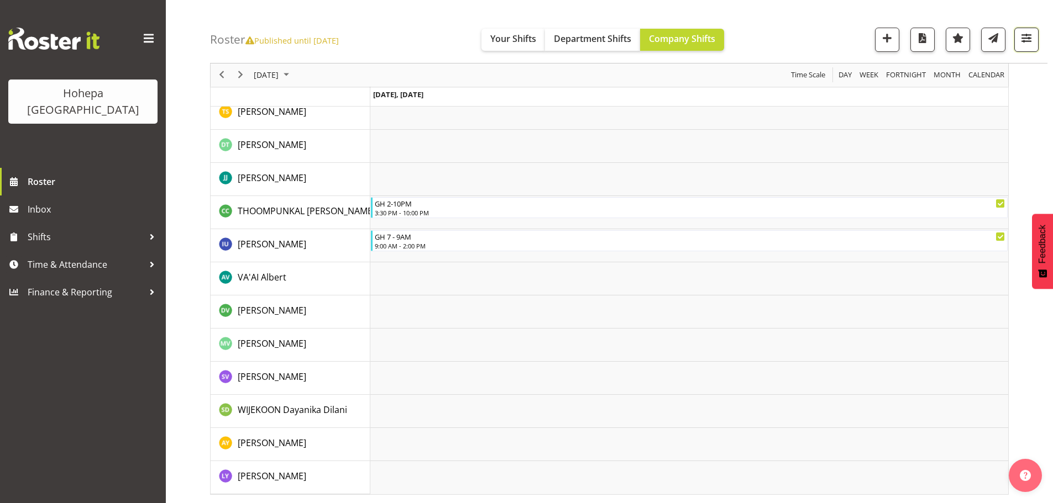
click at [1023, 38] on span "button" at bounding box center [1026, 38] width 14 height 14
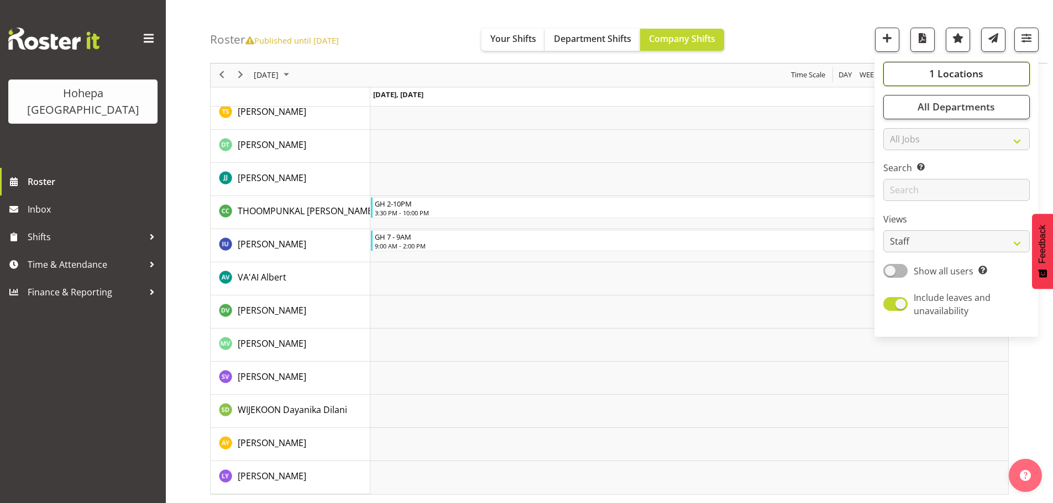
click at [946, 77] on span "1 Locations" at bounding box center [956, 73] width 54 height 13
click at [895, 168] on span at bounding box center [896, 168] width 9 height 9
click at [895, 168] on input "[PERSON_NAME] House" at bounding box center [895, 168] width 7 height 7
checkbox input "false"
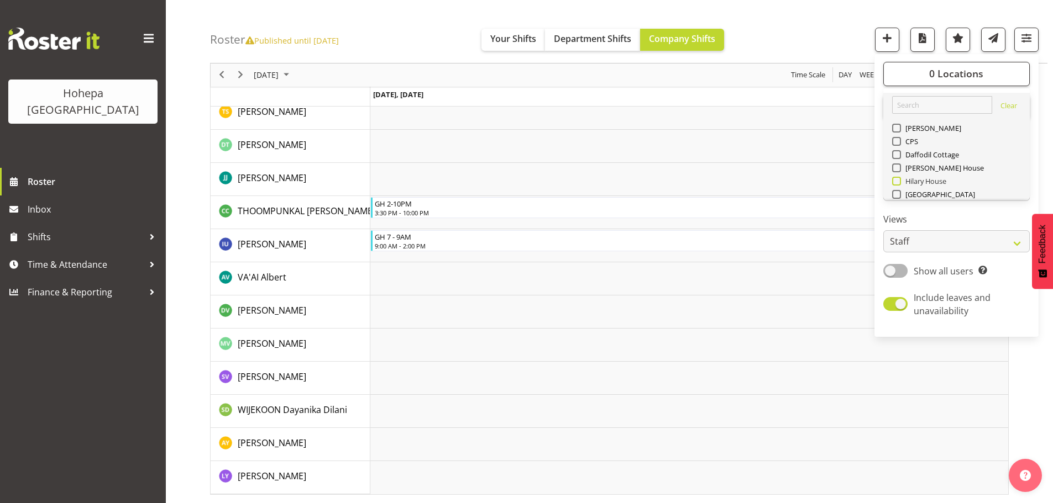
click at [896, 182] on span at bounding box center [896, 181] width 9 height 9
click at [896, 182] on input "Hilary House" at bounding box center [895, 181] width 7 height 7
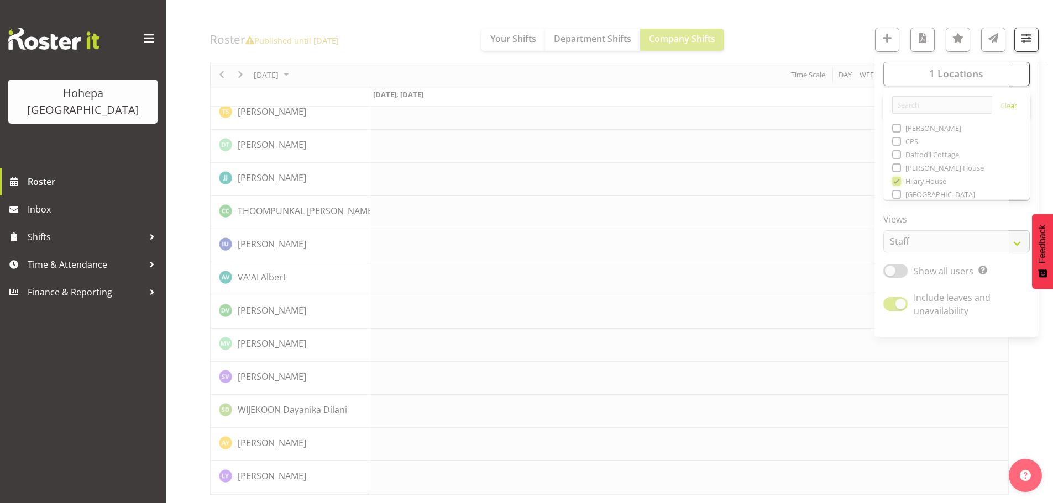
scroll to position [2147, 0]
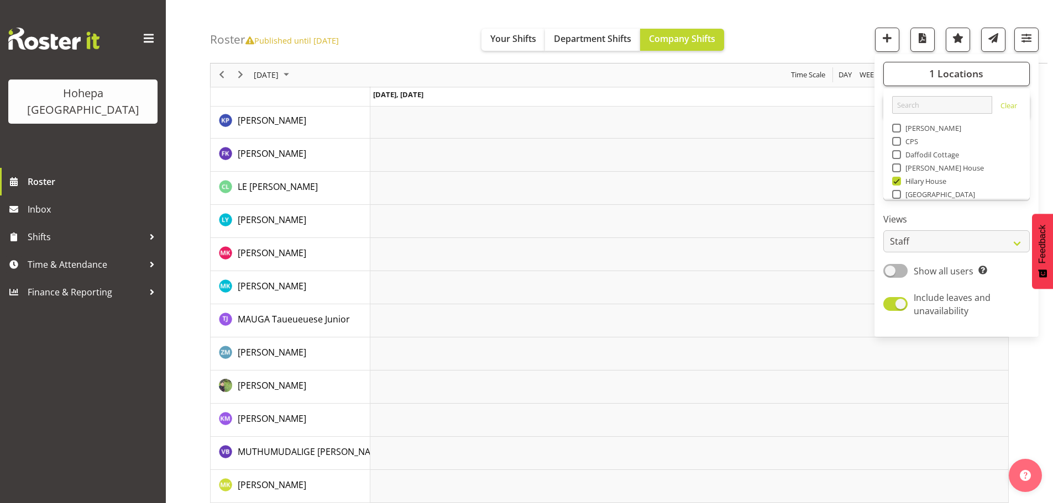
scroll to position [1141, 0]
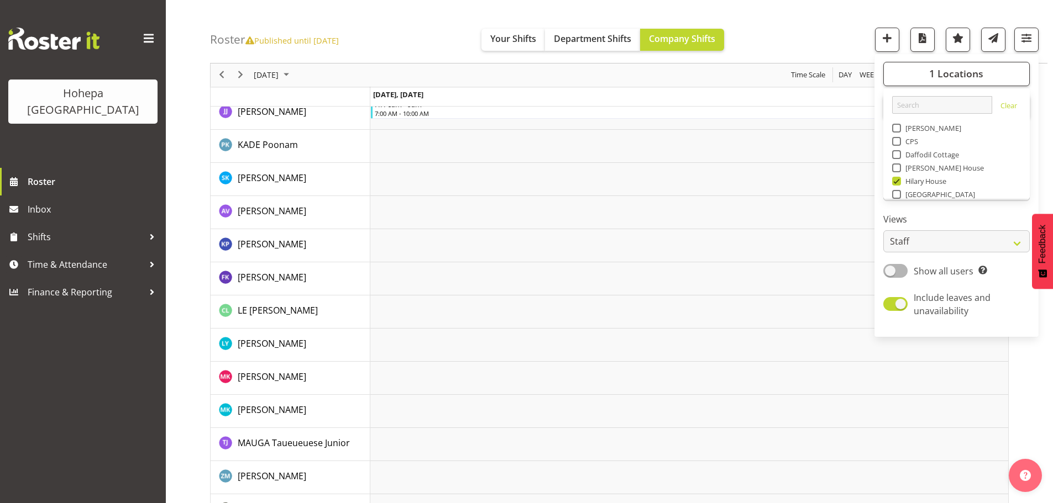
click at [861, 23] on div "Roster Published until [DATE] Your Shifts Department Shifts Company Shifts 1 Lo…" at bounding box center [628, 32] width 837 height 64
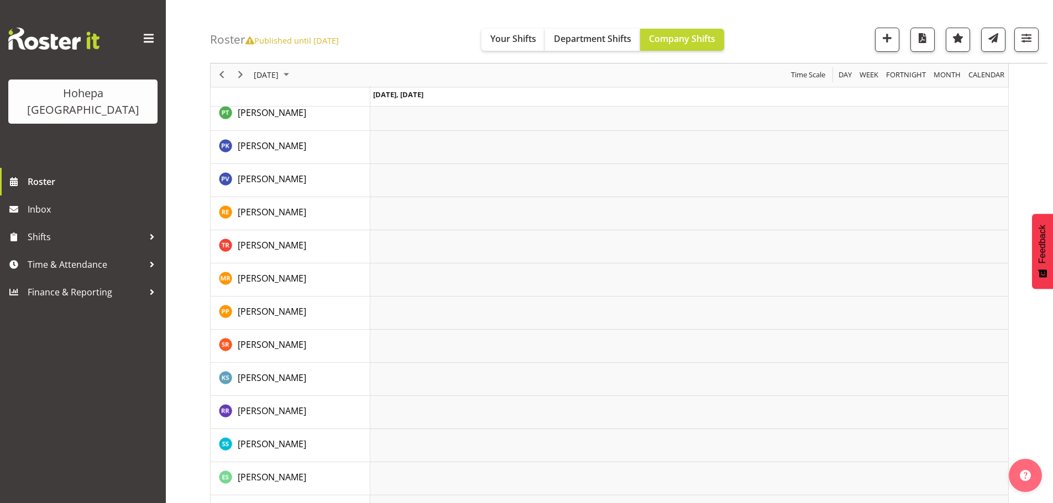
scroll to position [1804, 0]
click at [1024, 36] on span "button" at bounding box center [1026, 38] width 14 height 14
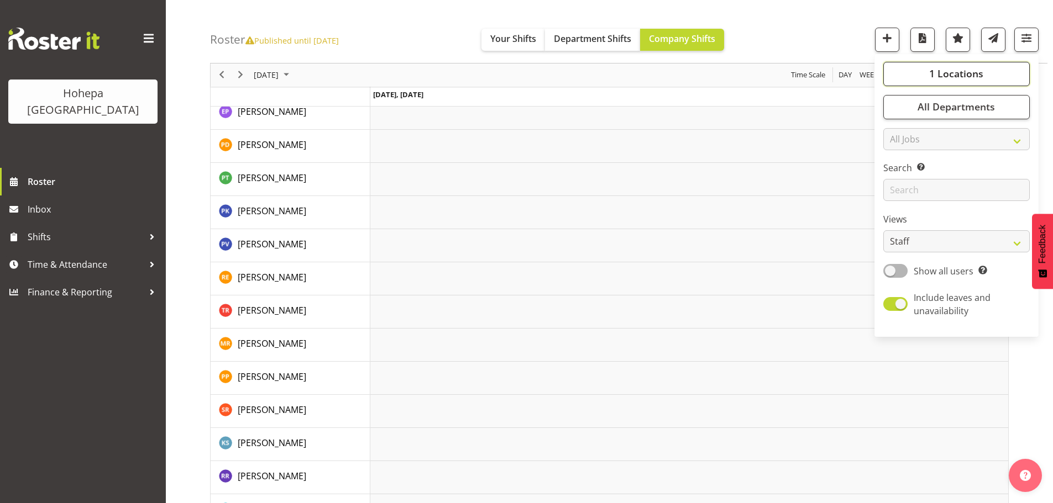
click at [959, 80] on span "1 Locations" at bounding box center [956, 73] width 54 height 13
click at [835, 42] on div "Roster Published until [DATE] Your Shifts Department Shifts Company Shifts 1 Lo…" at bounding box center [628, 32] width 837 height 64
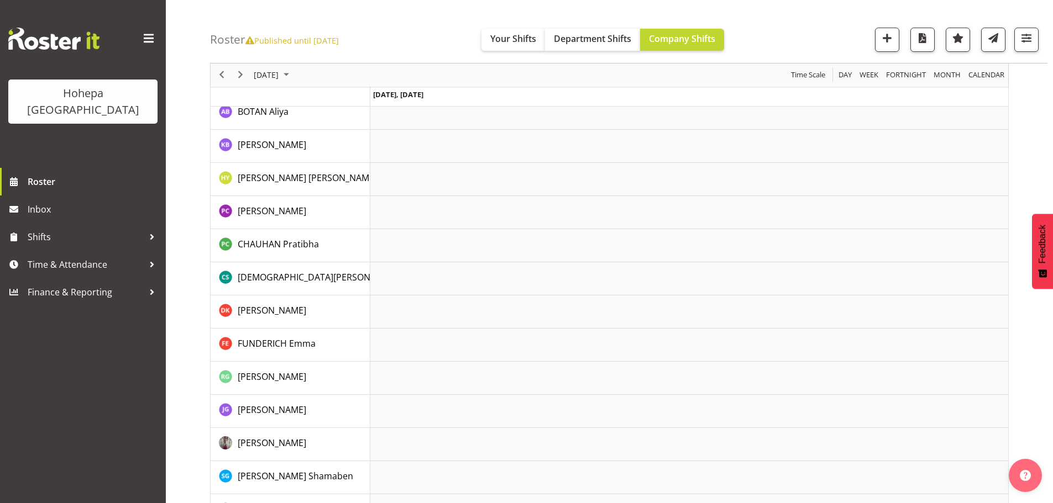
scroll to position [0, 0]
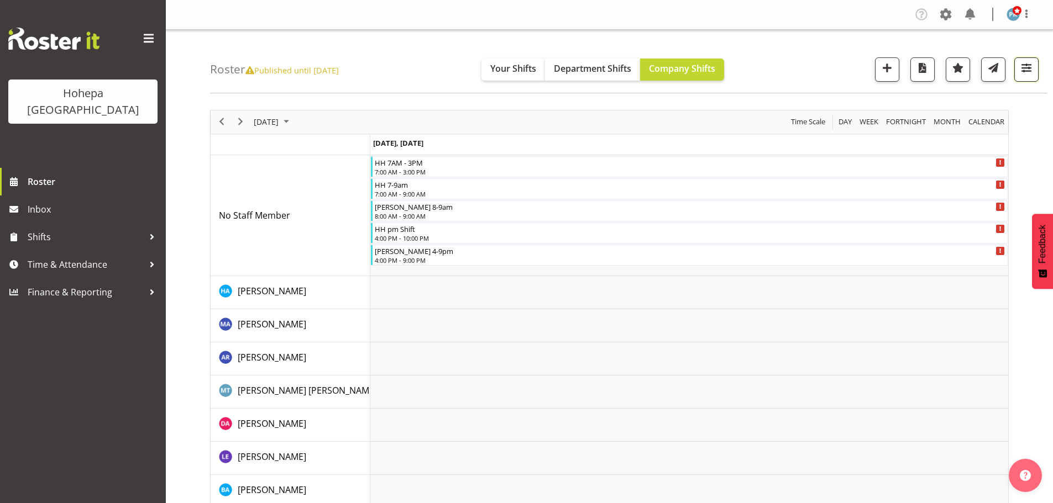
click at [1024, 67] on span "button" at bounding box center [1026, 68] width 14 height 14
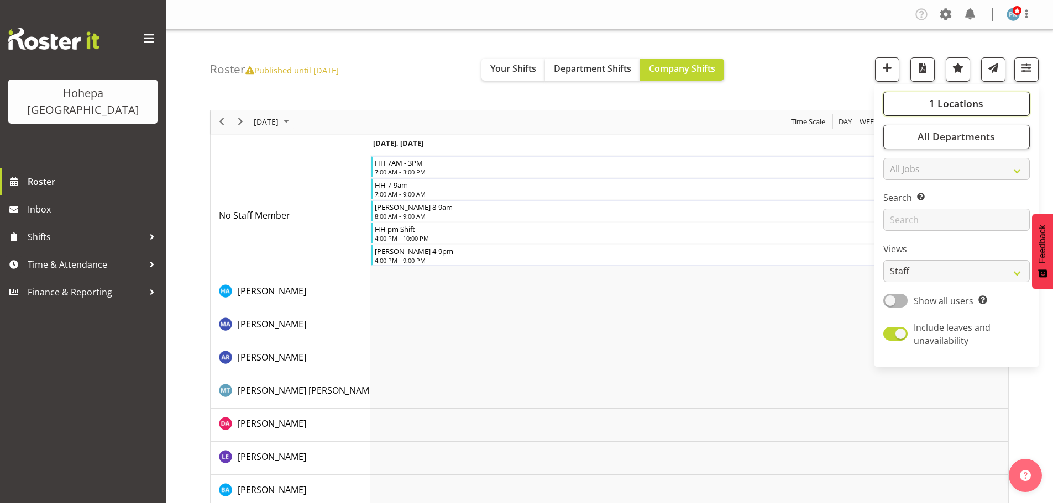
click at [950, 102] on span "1 Locations" at bounding box center [956, 103] width 54 height 13
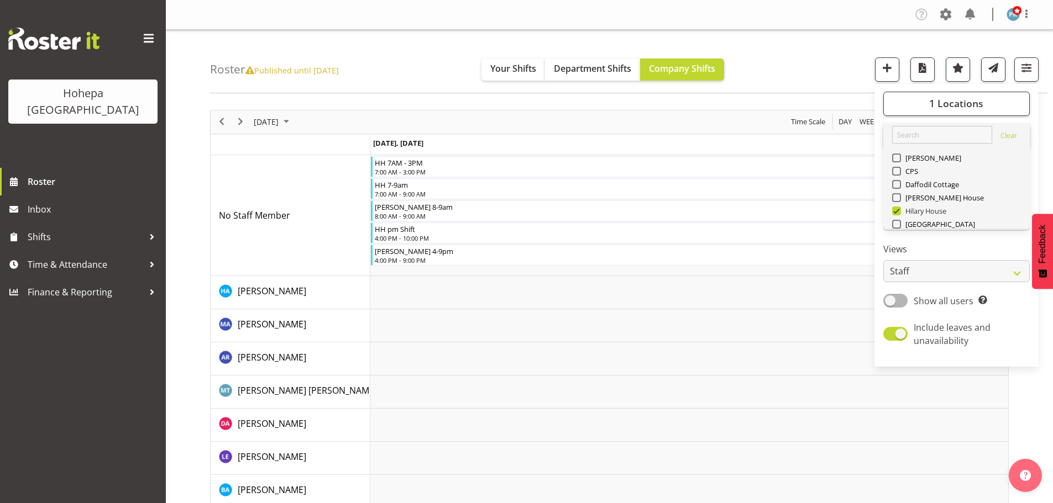
drag, startPoint x: 895, startPoint y: 215, endPoint x: 904, endPoint y: 190, distance: 26.9
click at [896, 213] on span at bounding box center [896, 211] width 9 height 9
click at [896, 213] on input "Hilary House" at bounding box center [895, 210] width 7 height 7
checkbox input "false"
click at [898, 187] on span at bounding box center [896, 184] width 9 height 9
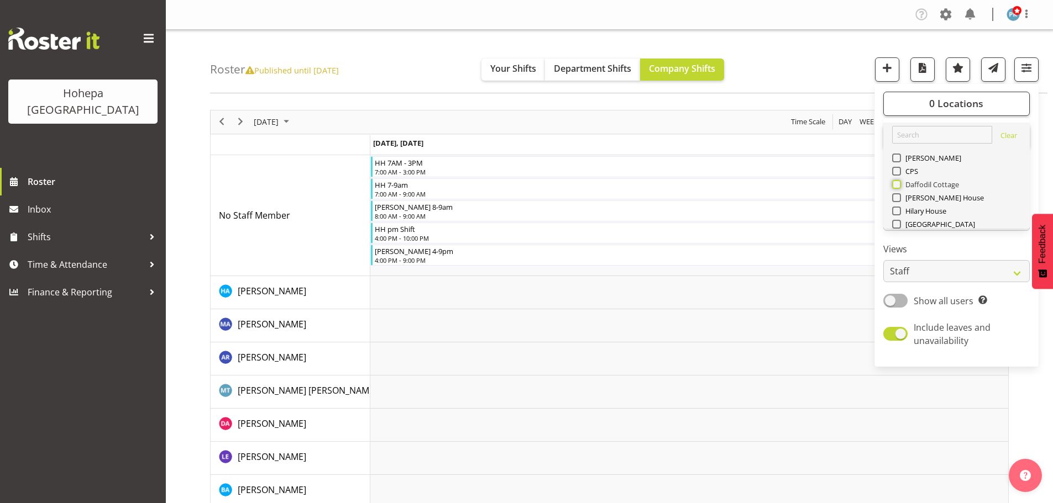
click at [898, 187] on input "Daffodil Cottage" at bounding box center [895, 184] width 7 height 7
checkbox input "true"
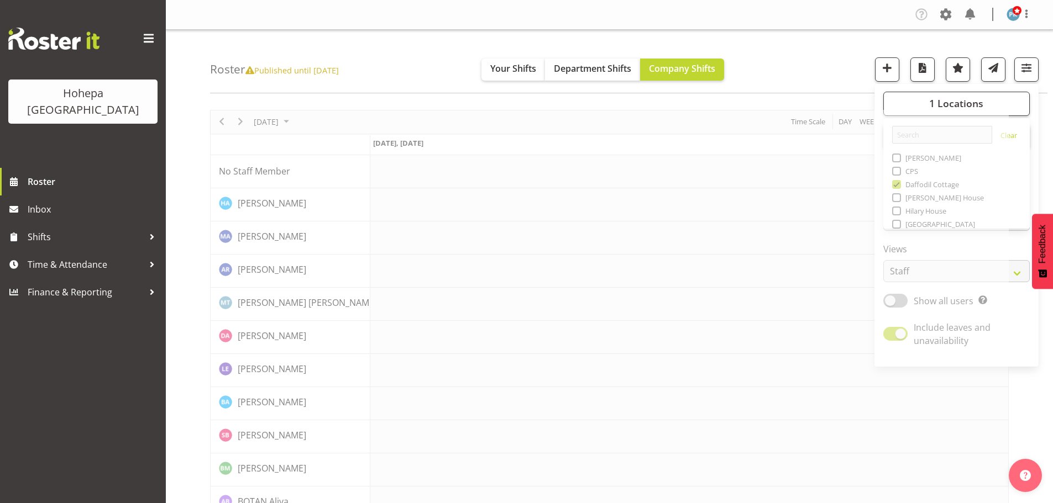
click at [823, 51] on div "Roster Published until [DATE] Your Shifts Department Shifts Company Shifts 1 Lo…" at bounding box center [628, 62] width 837 height 64
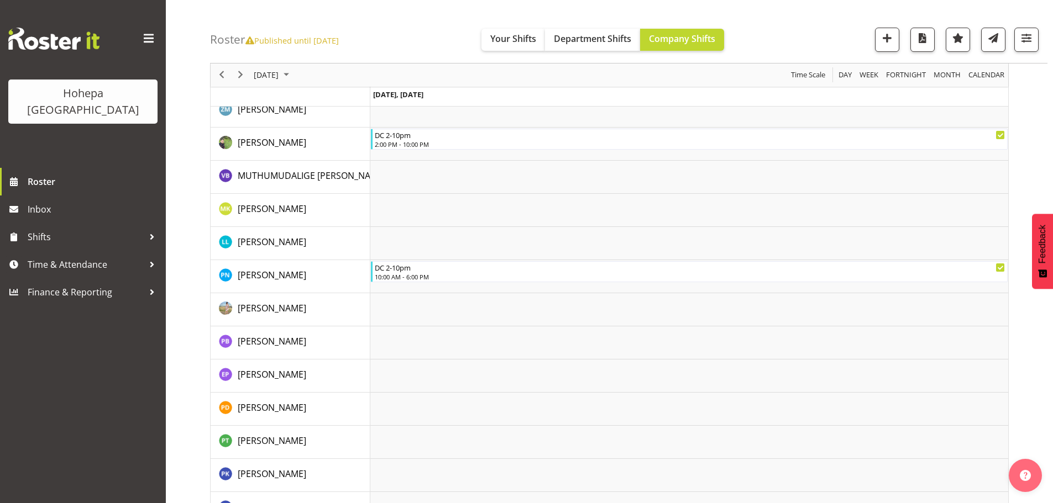
scroll to position [1053, 0]
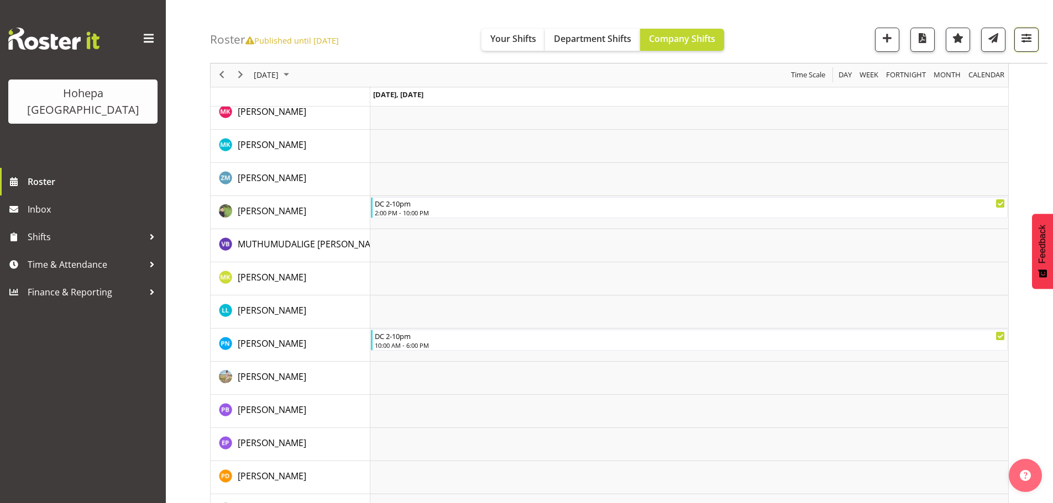
click at [1026, 37] on span "button" at bounding box center [1026, 38] width 14 height 14
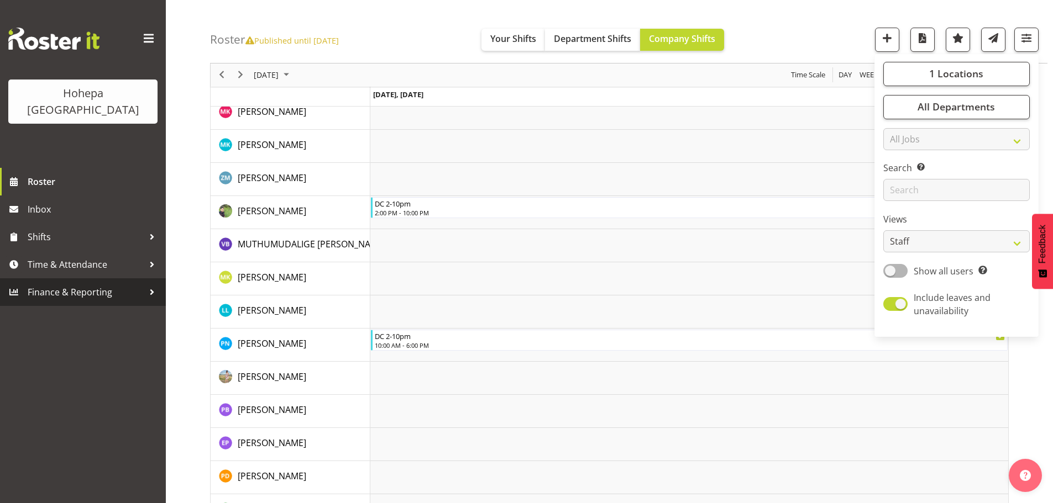
click at [97, 284] on span "Finance & Reporting" at bounding box center [86, 292] width 116 height 17
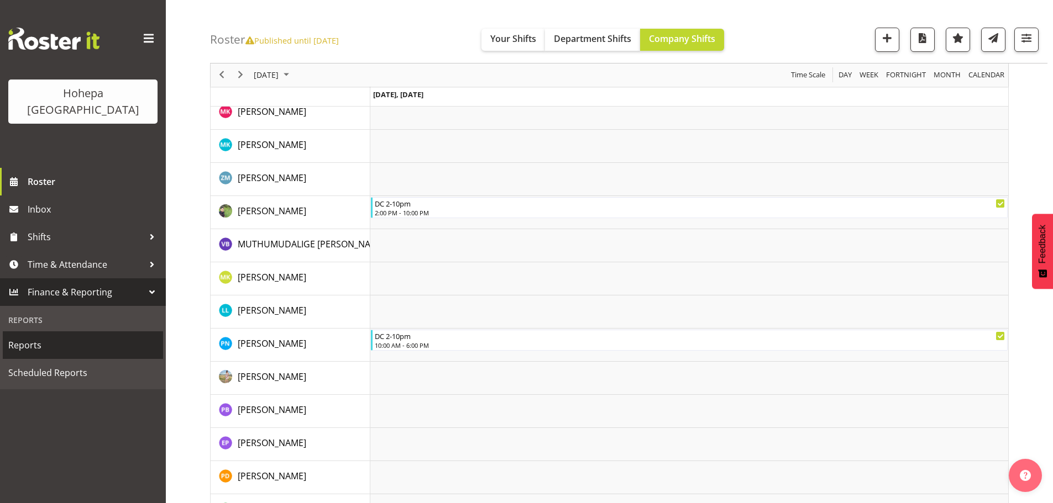
click at [34, 337] on span "Reports" at bounding box center [82, 345] width 149 height 17
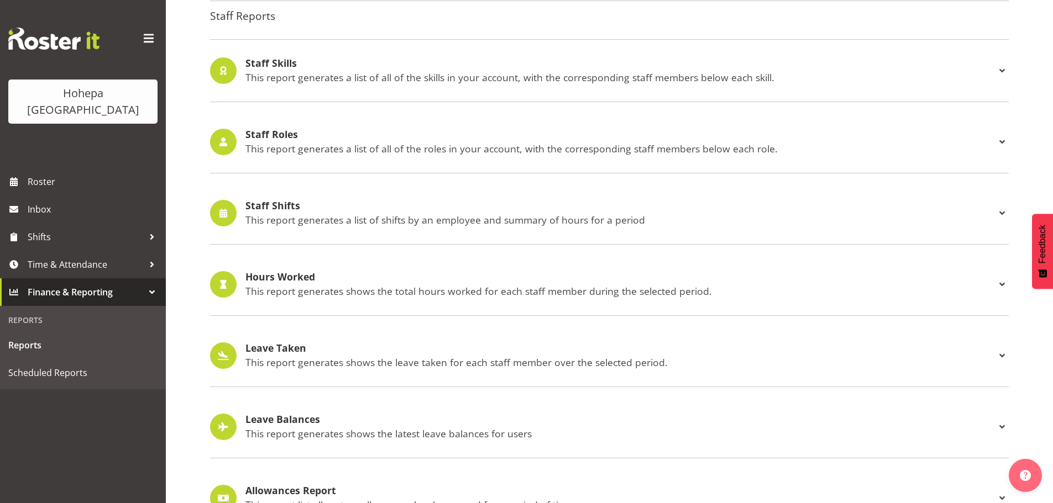
scroll to position [1028, 0]
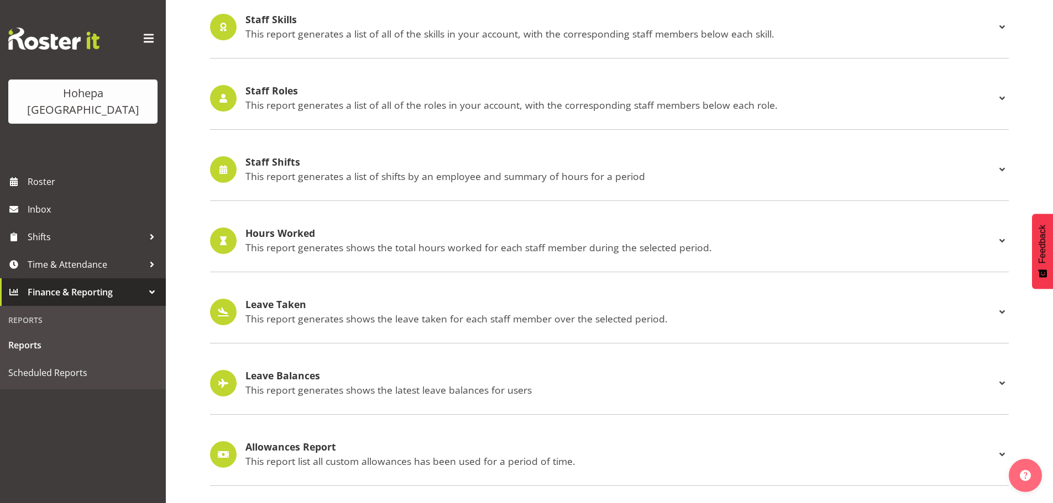
click at [253, 161] on div "Staff Shifts This report generates a list of shifts by an employee and summary …" at bounding box center [620, 169] width 750 height 25
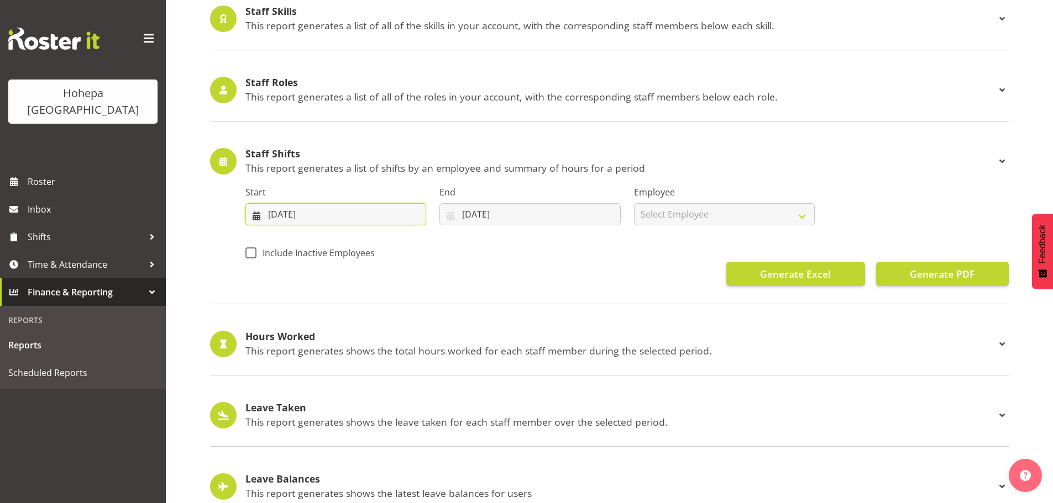
click at [275, 215] on input "03/10/2025" at bounding box center [335, 214] width 181 height 22
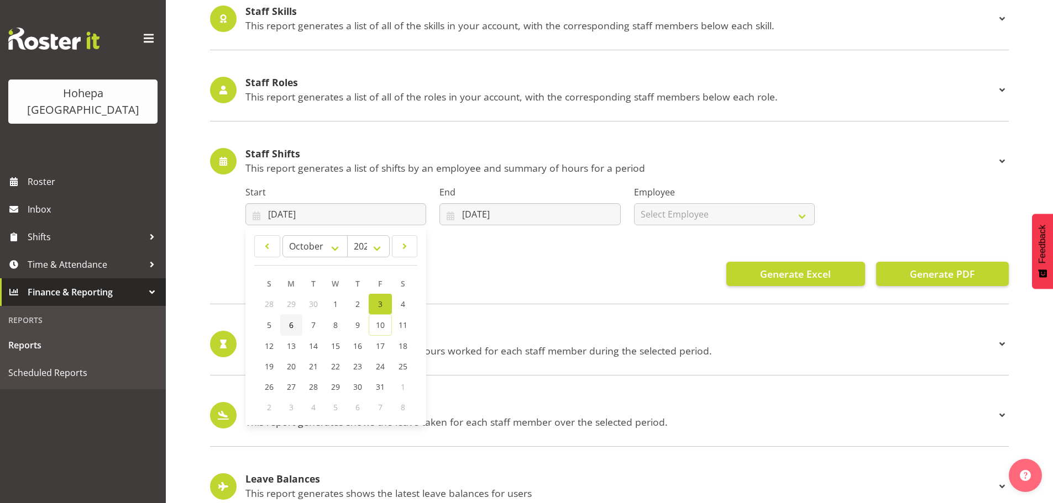
drag, startPoint x: 290, startPoint y: 324, endPoint x: 412, endPoint y: 259, distance: 138.4
click at [291, 323] on span "6" at bounding box center [291, 325] width 4 height 10
type input "06/10/2025"
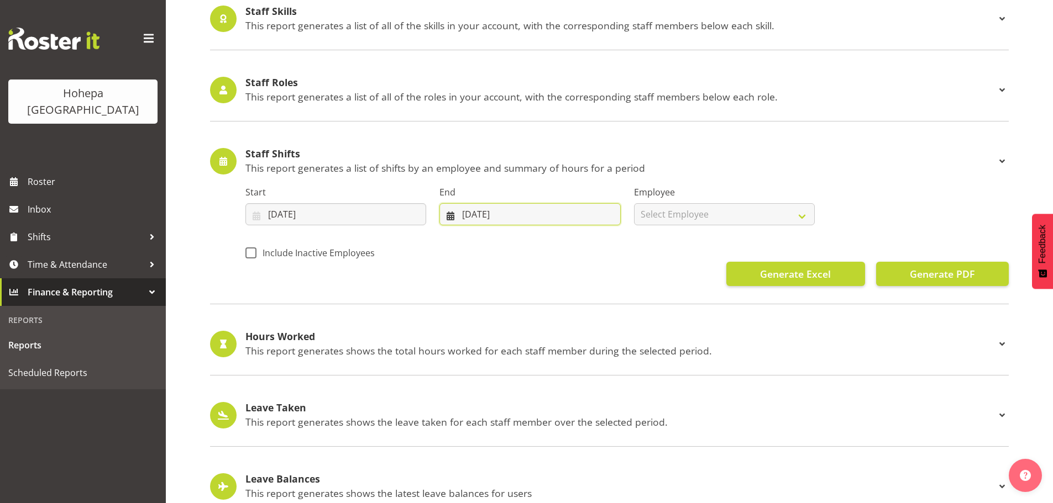
click at [471, 214] on input "10/10/2025" at bounding box center [529, 214] width 181 height 22
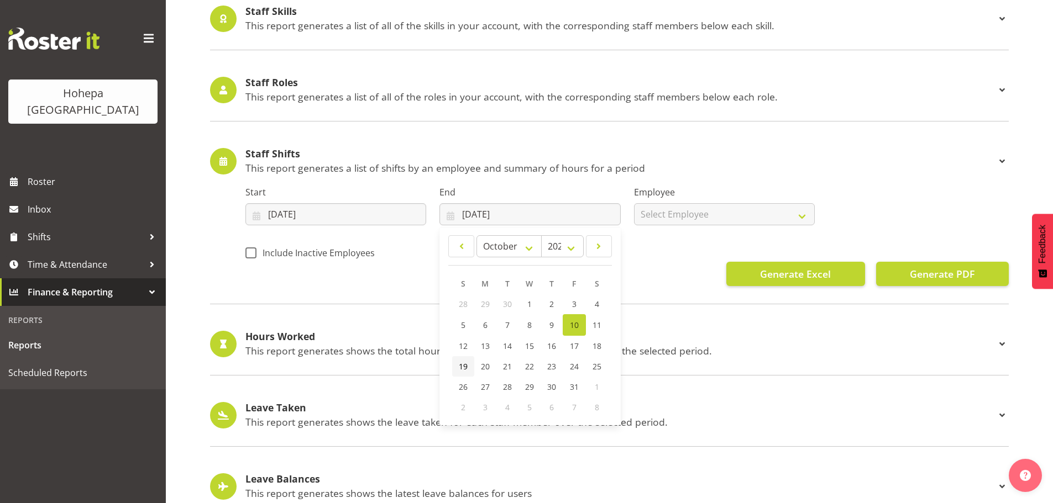
click at [465, 367] on span "19" at bounding box center [463, 366] width 9 height 10
type input "19/10/2025"
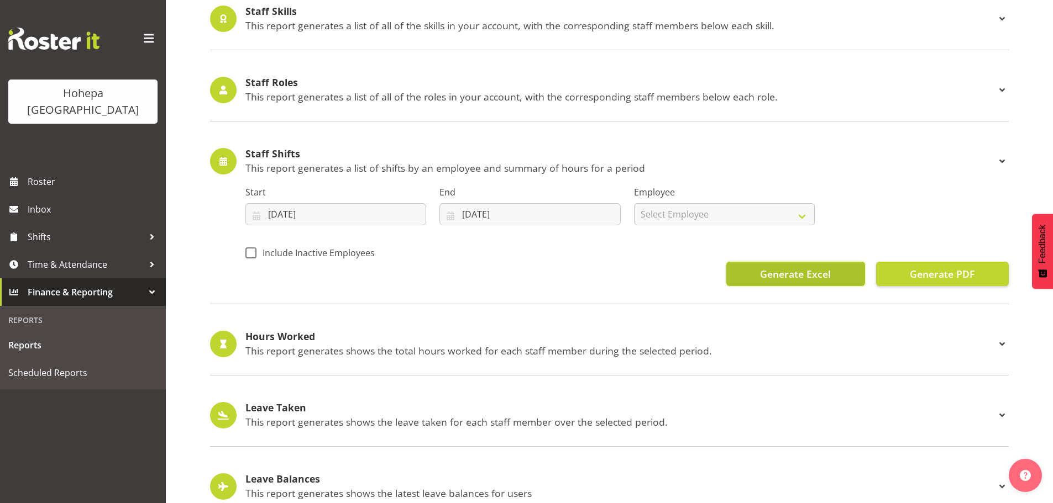
click at [807, 275] on span "Generate Excel" at bounding box center [795, 274] width 71 height 14
